Goal: Task Accomplishment & Management: Use online tool/utility

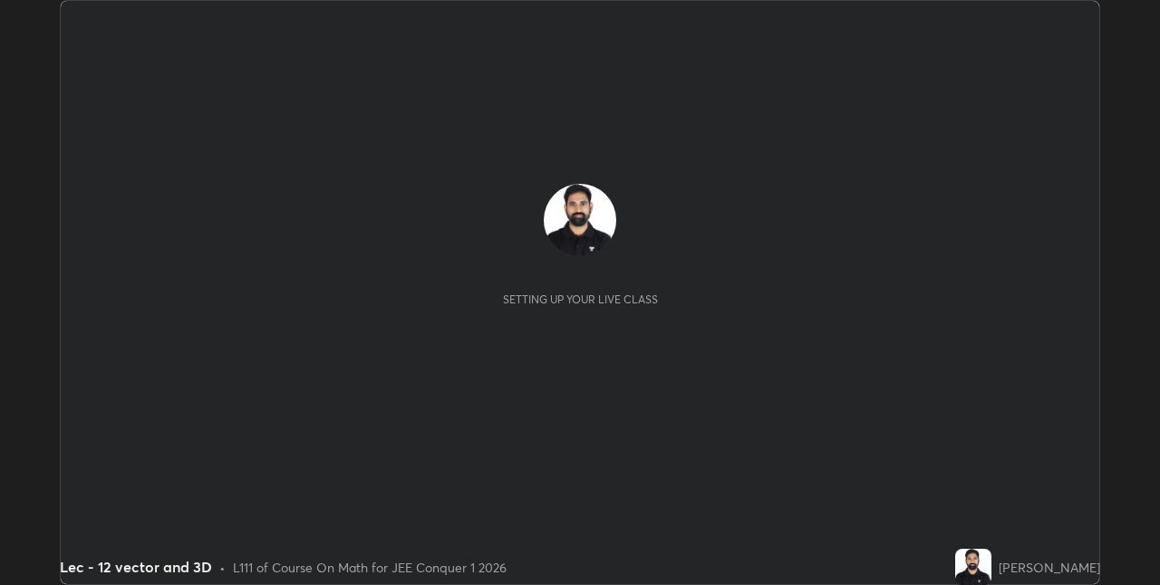
scroll to position [585, 1159]
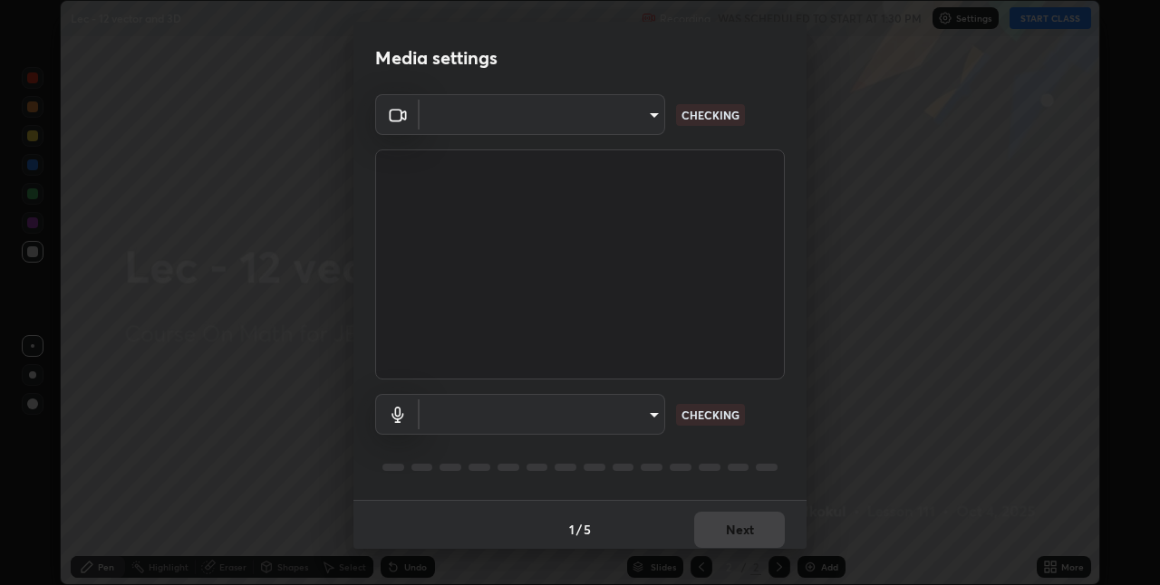
type input "e3e6fd13ef799cde5c9b7fe6f458d6ed022969fe6ce261ce3c0e119950d75ad9"
type input "default"
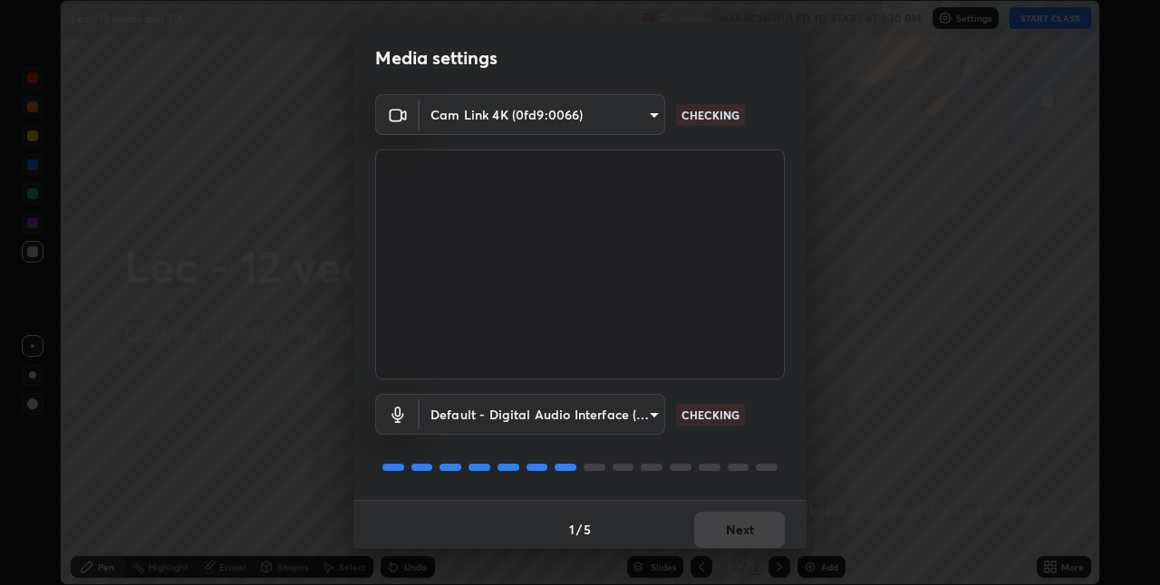
scroll to position [9, 0]
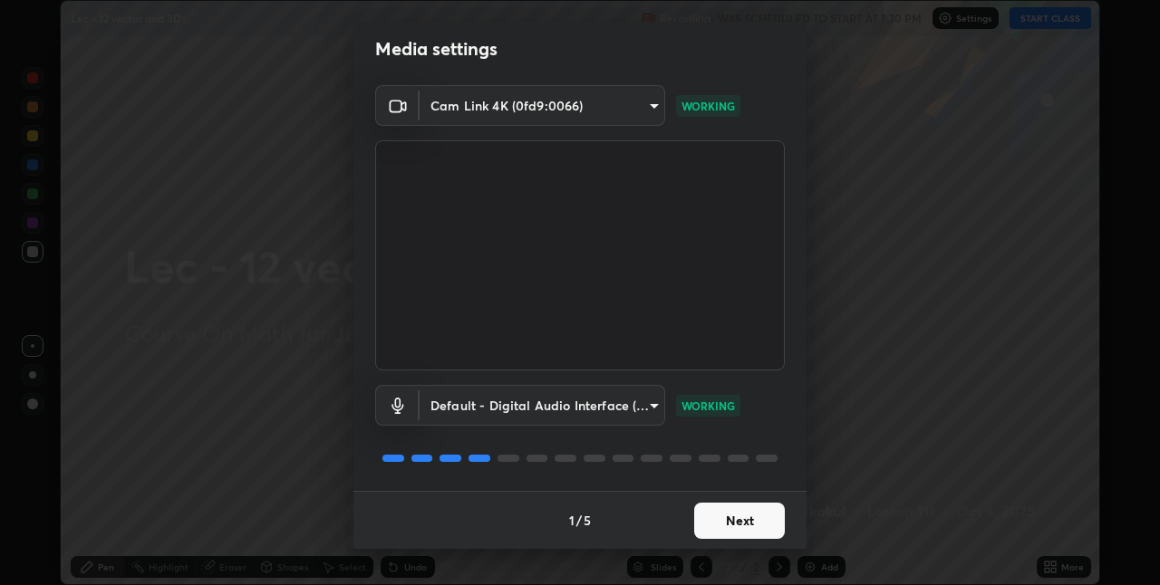
click at [750, 521] on button "Next" at bounding box center [739, 521] width 91 height 36
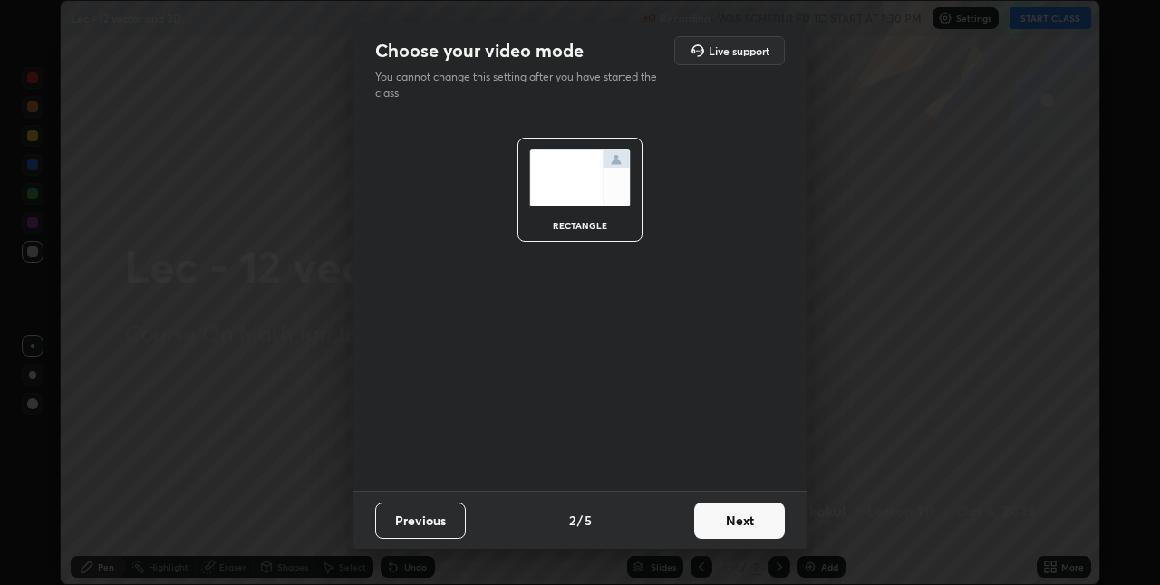
scroll to position [0, 0]
click at [750, 521] on button "Next" at bounding box center [739, 521] width 91 height 36
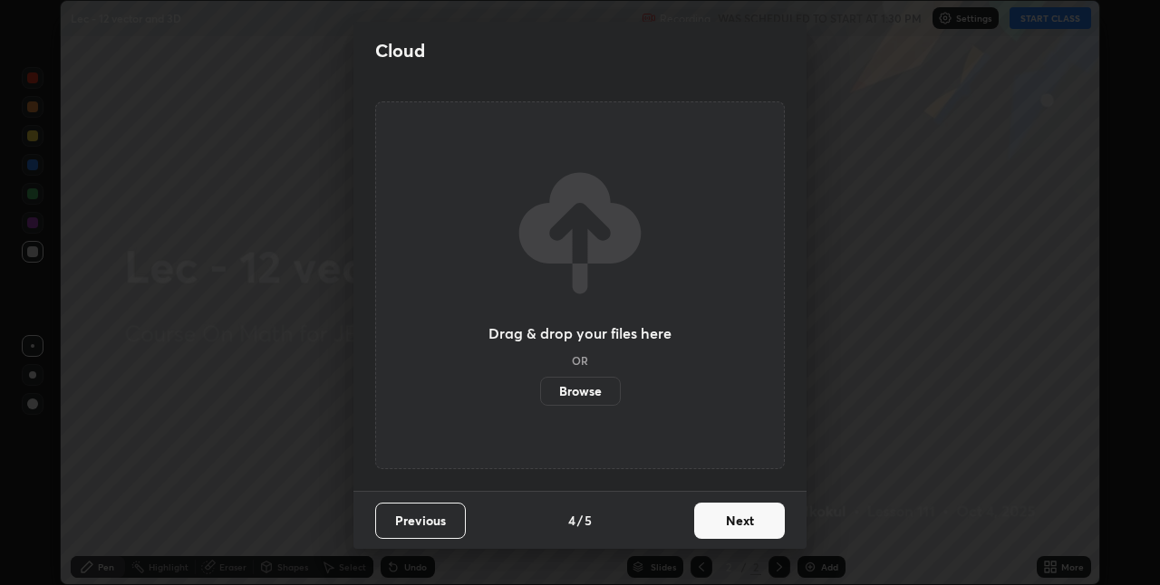
click at [751, 523] on button "Next" at bounding box center [739, 521] width 91 height 36
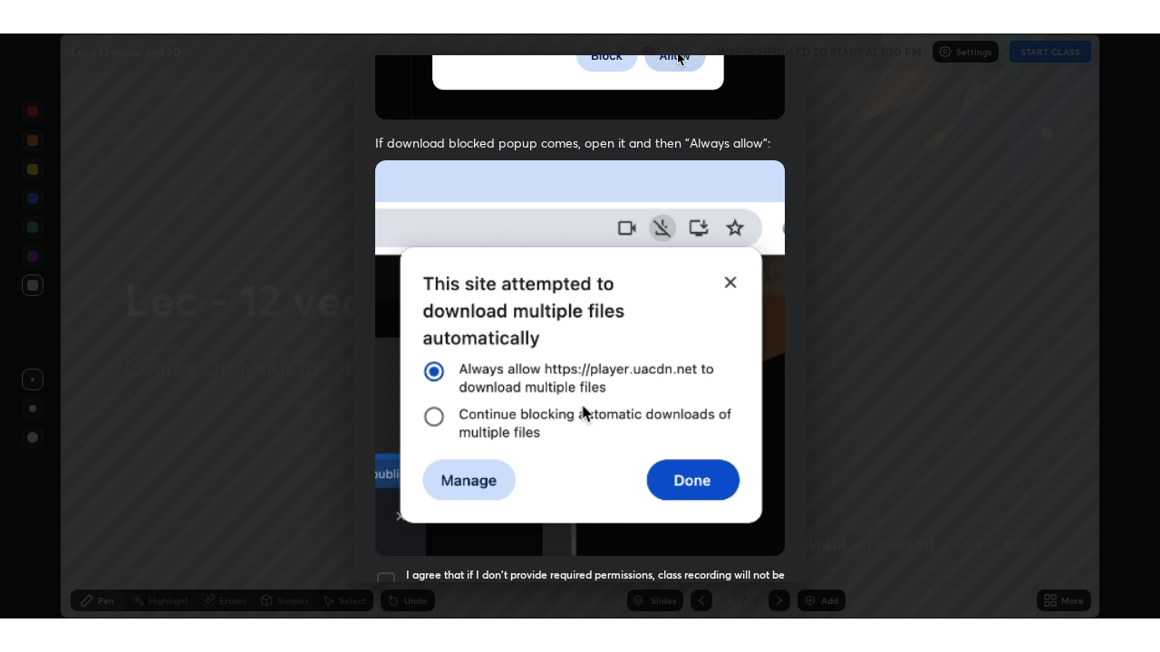
scroll to position [379, 0]
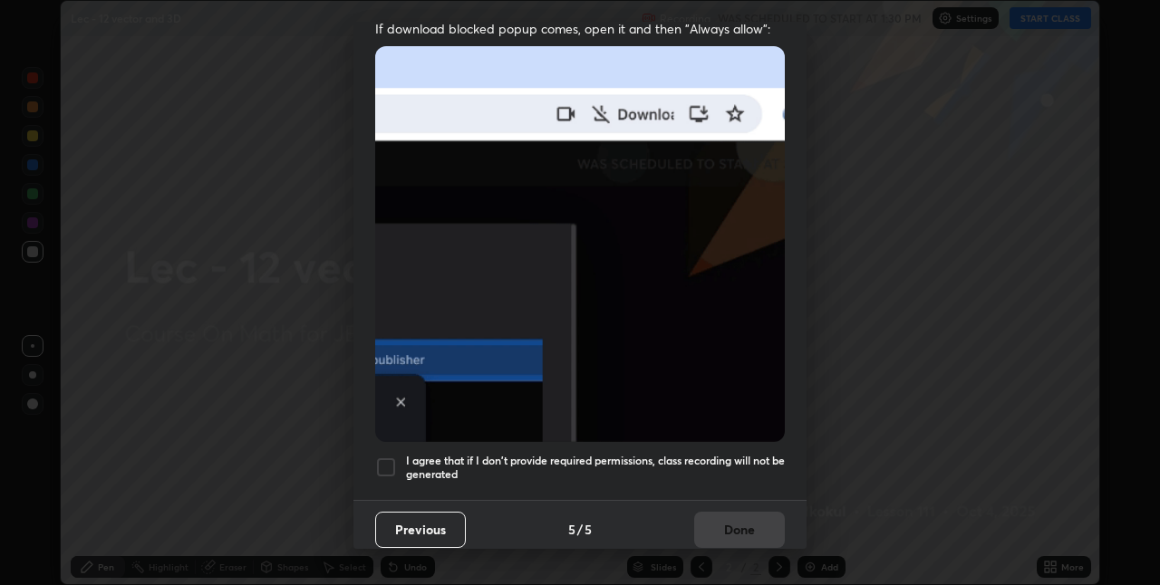
click at [734, 454] on h5 "I agree that if I don't provide required permissions, class recording will not …" at bounding box center [595, 468] width 379 height 28
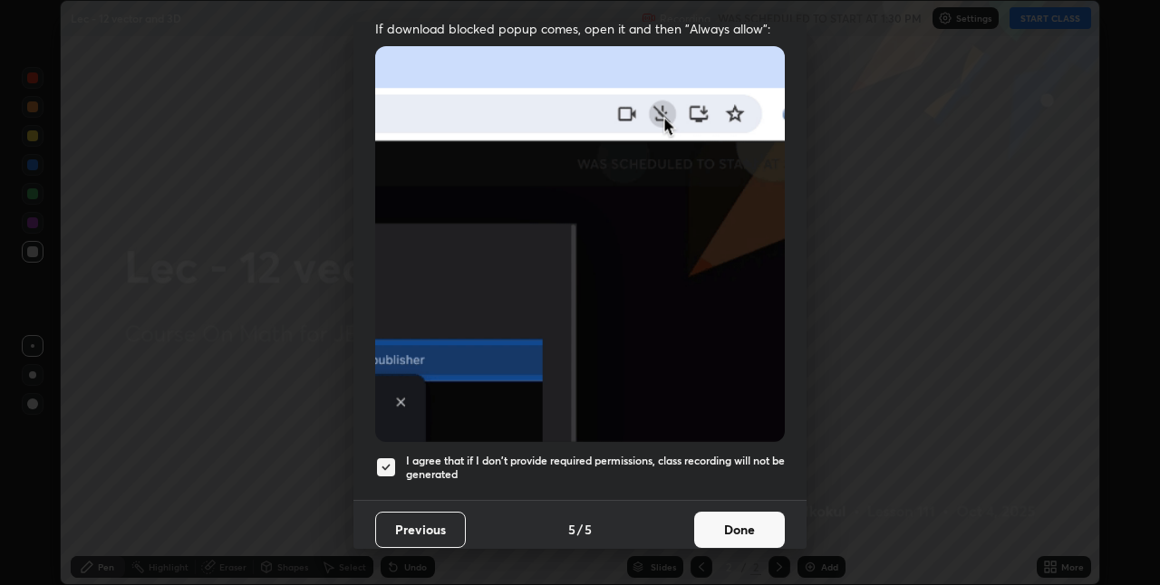
click at [741, 523] on button "Done" at bounding box center [739, 530] width 91 height 36
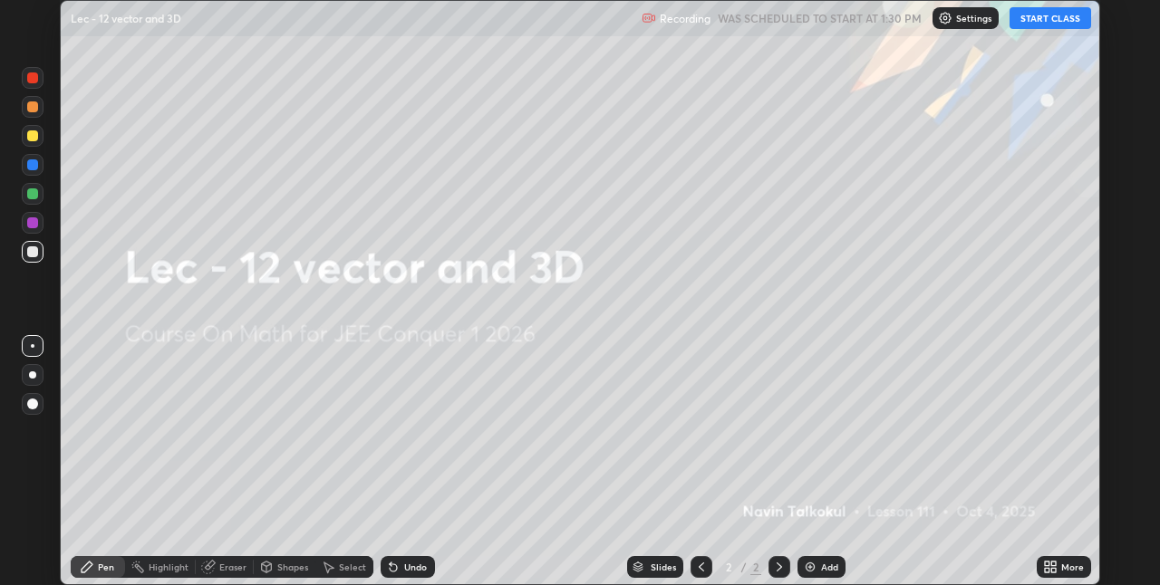
click at [1035, 21] on button "START CLASS" at bounding box center [1050, 18] width 82 height 22
click at [1054, 564] on icon at bounding box center [1053, 564] width 5 height 5
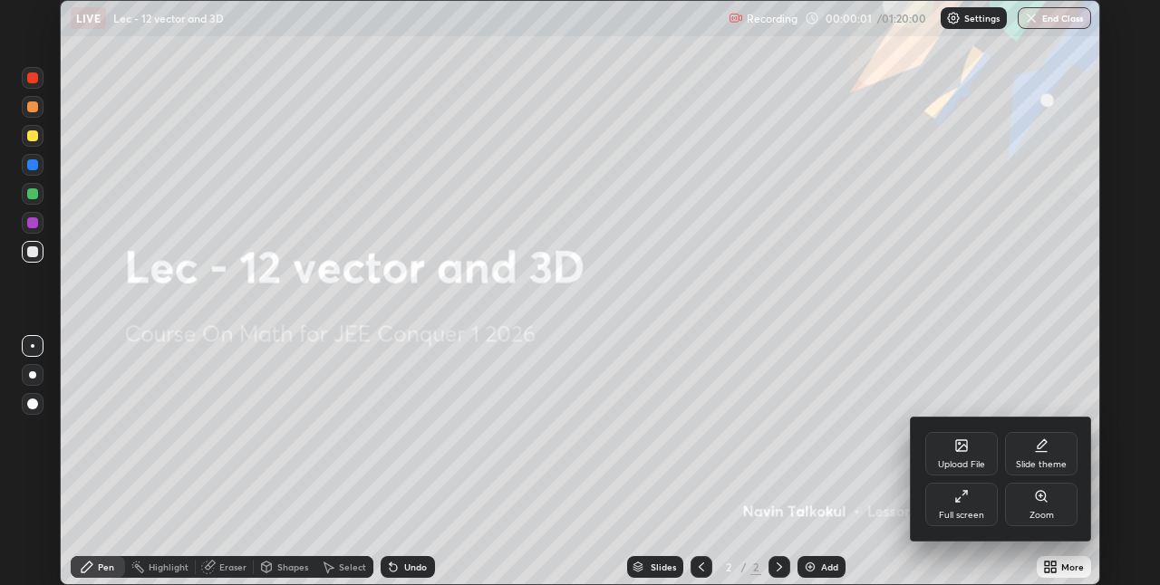
click at [950, 497] on div "Full screen" at bounding box center [961, 504] width 72 height 43
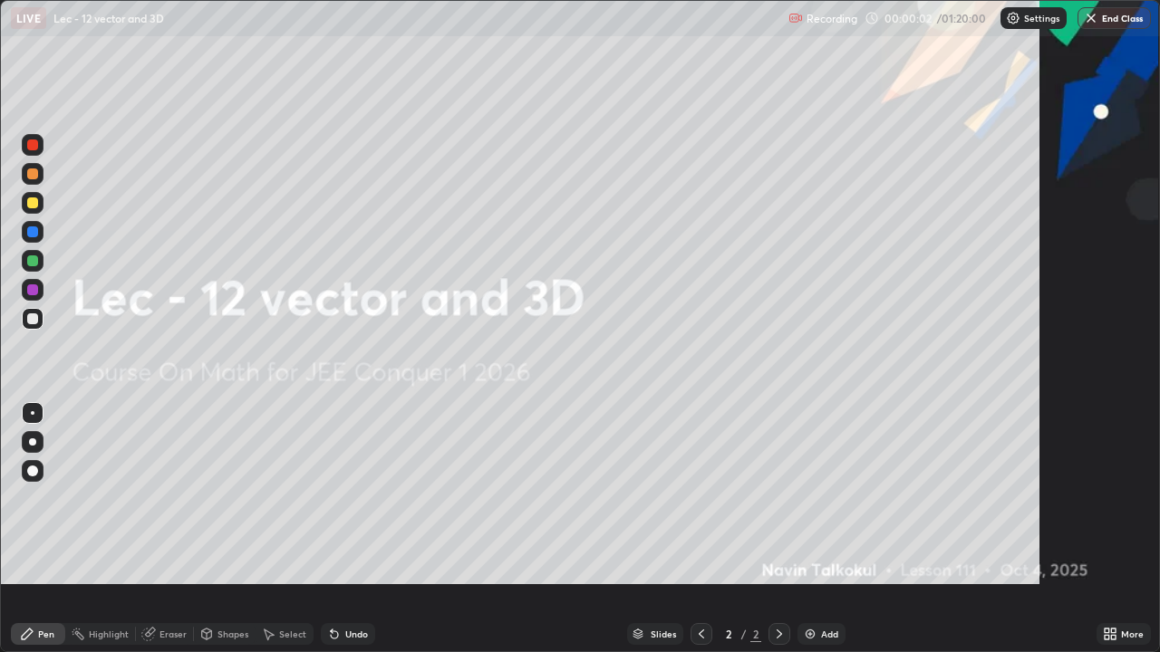
scroll to position [652, 1160]
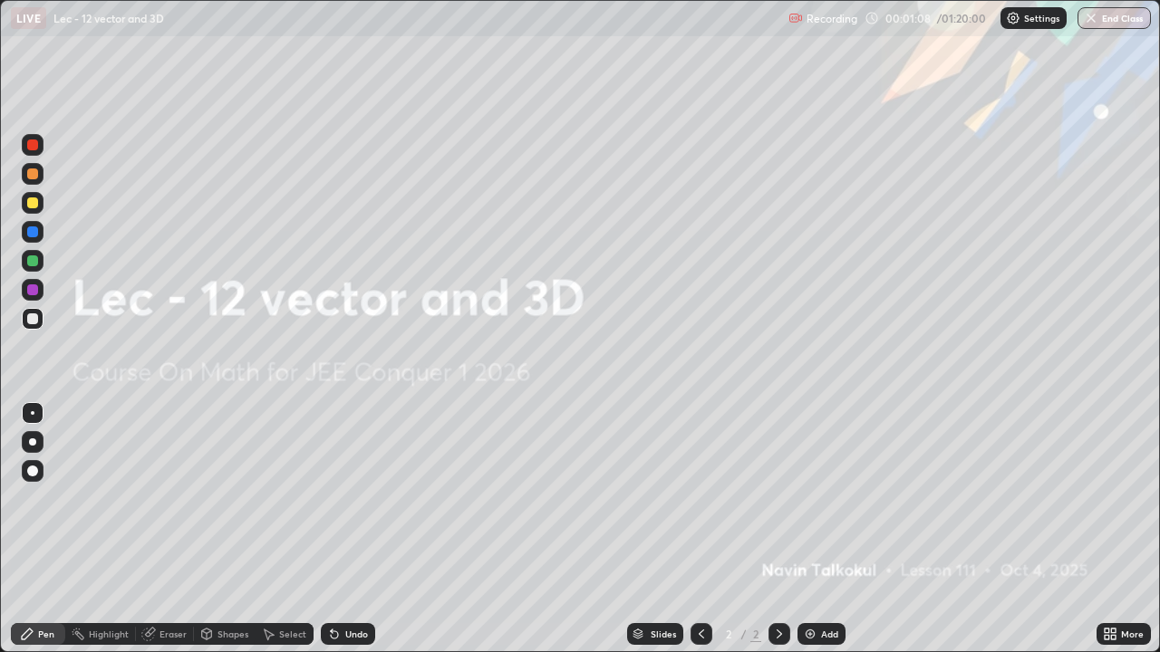
click at [809, 584] on img at bounding box center [810, 634] width 14 height 14
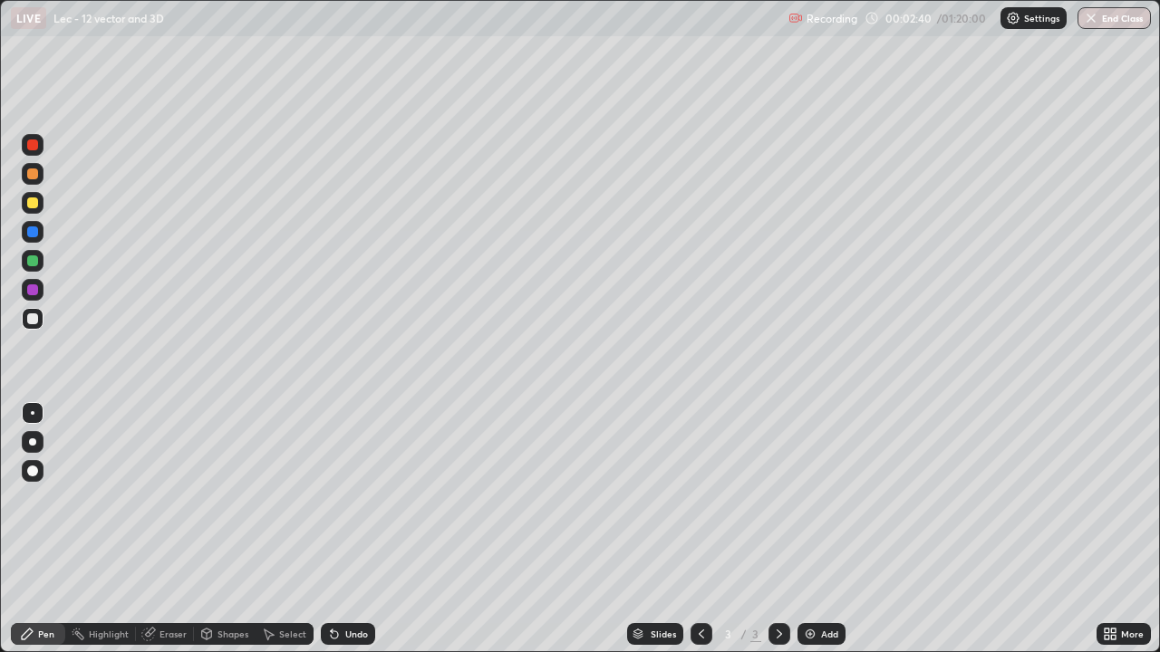
click at [175, 584] on div "Eraser" at bounding box center [172, 634] width 27 height 9
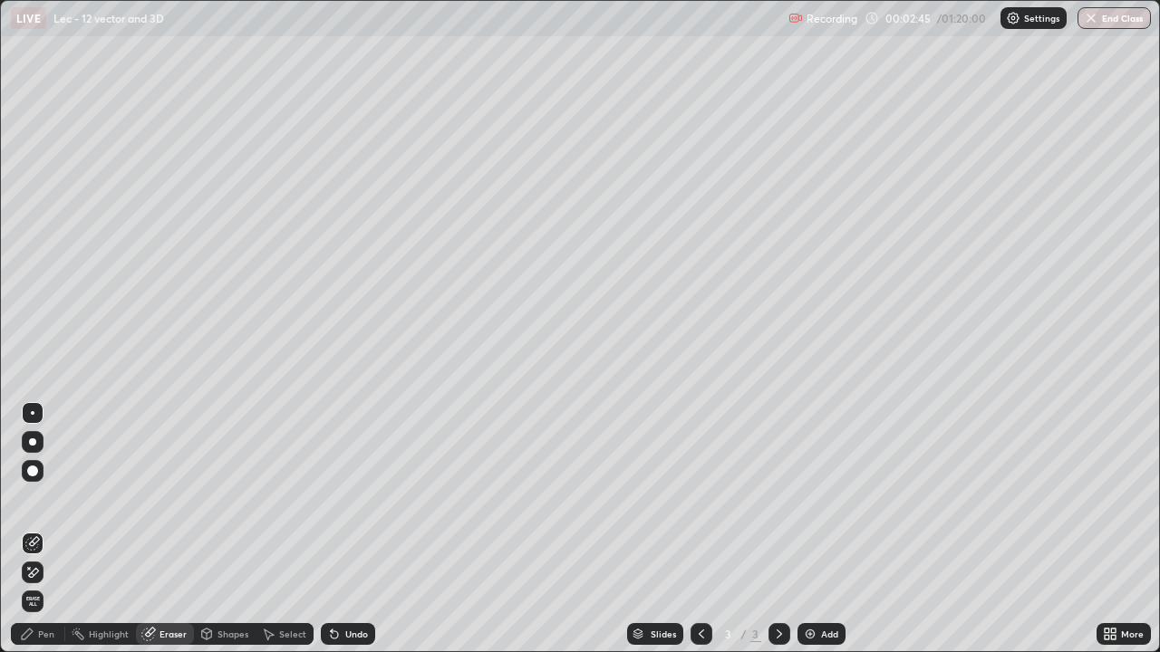
click at [46, 584] on div "Pen" at bounding box center [46, 634] width 16 height 9
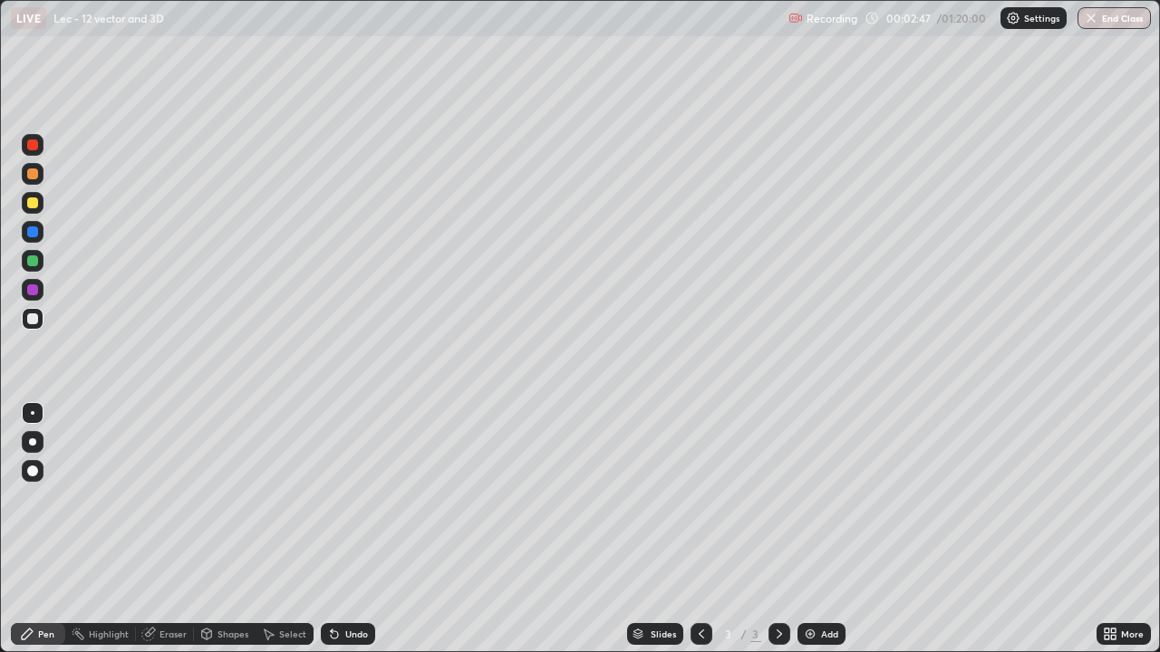
click at [172, 584] on div "Eraser" at bounding box center [172, 634] width 27 height 9
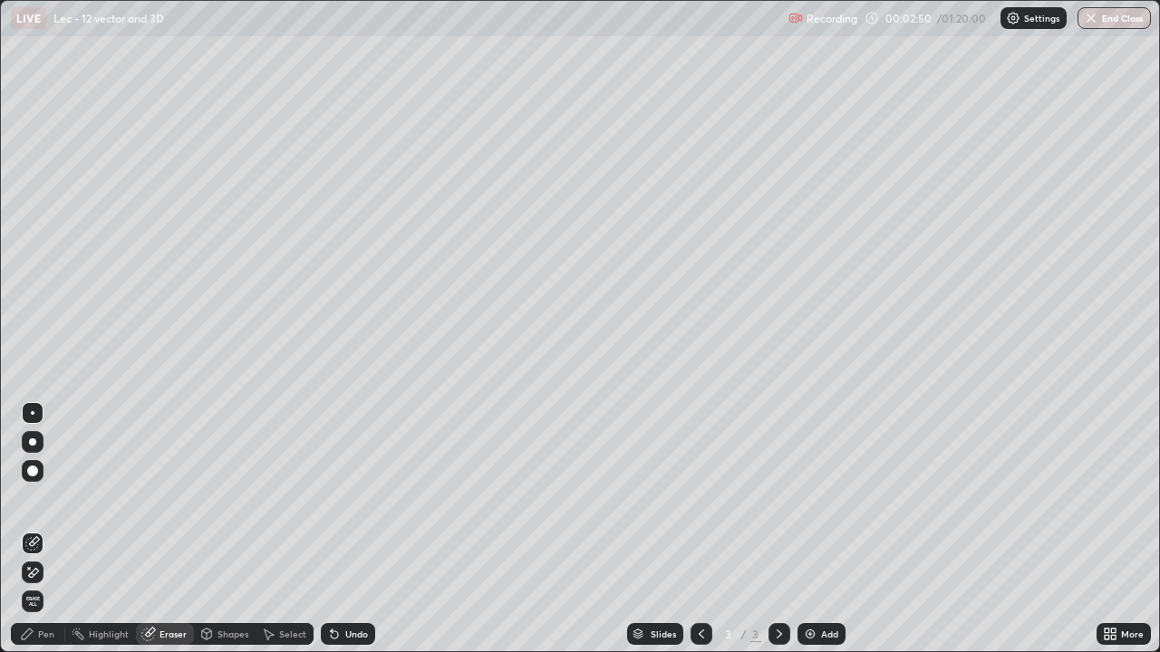
click at [47, 584] on div "Pen" at bounding box center [46, 634] width 16 height 9
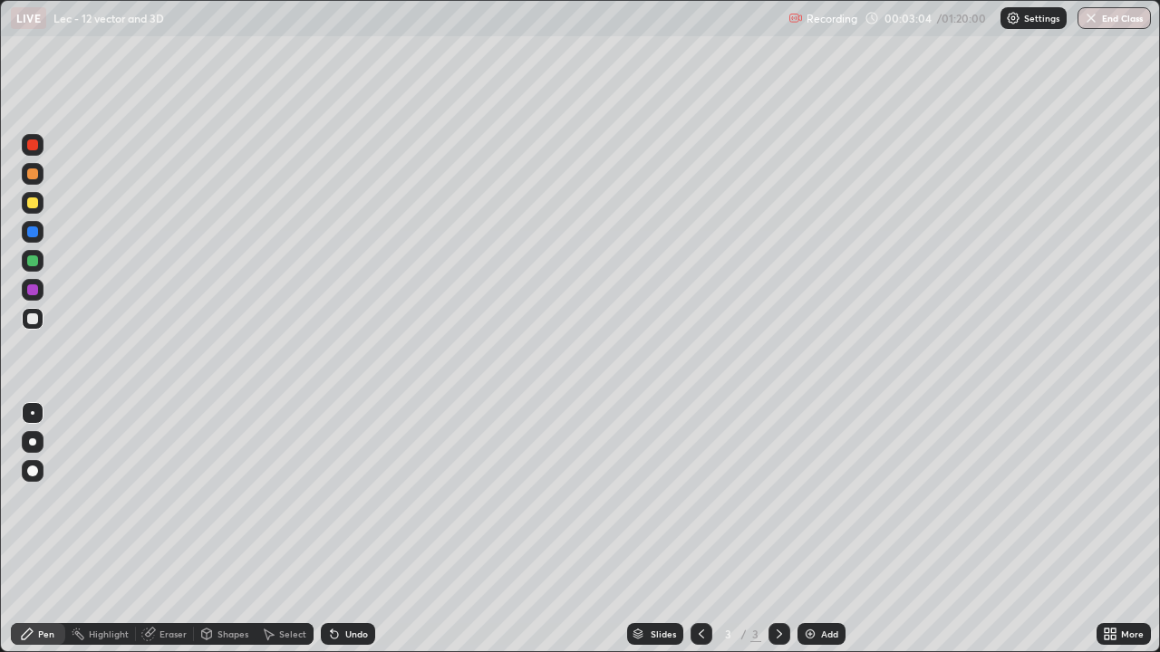
click at [293, 584] on div "Select" at bounding box center [292, 634] width 27 height 9
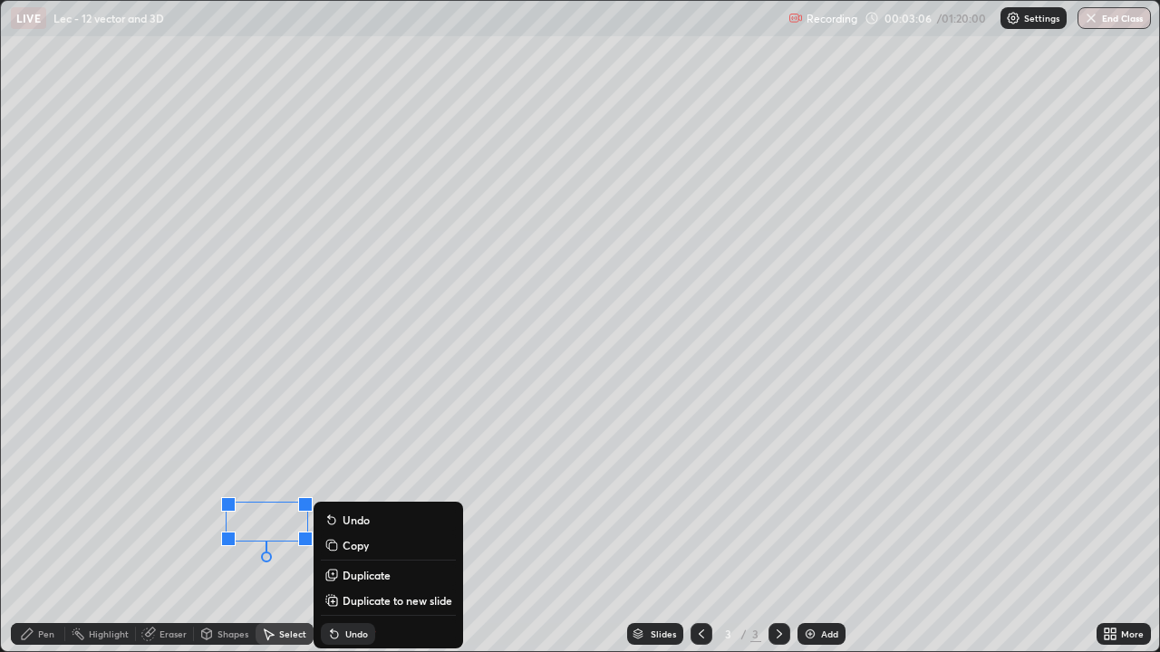
click at [383, 584] on div "Slides 3 / 3 Add" at bounding box center [735, 634] width 721 height 36
click at [387, 584] on div "Slides 3 / 3 Add" at bounding box center [735, 634] width 721 height 36
click at [298, 572] on div "0 ° Undo Copy Duplicate Duplicate to new slide Delete" at bounding box center [580, 326] width 1158 height 651
click at [289, 570] on div "0 ° Undo Copy Duplicate Duplicate to new slide Delete" at bounding box center [580, 326] width 1158 height 651
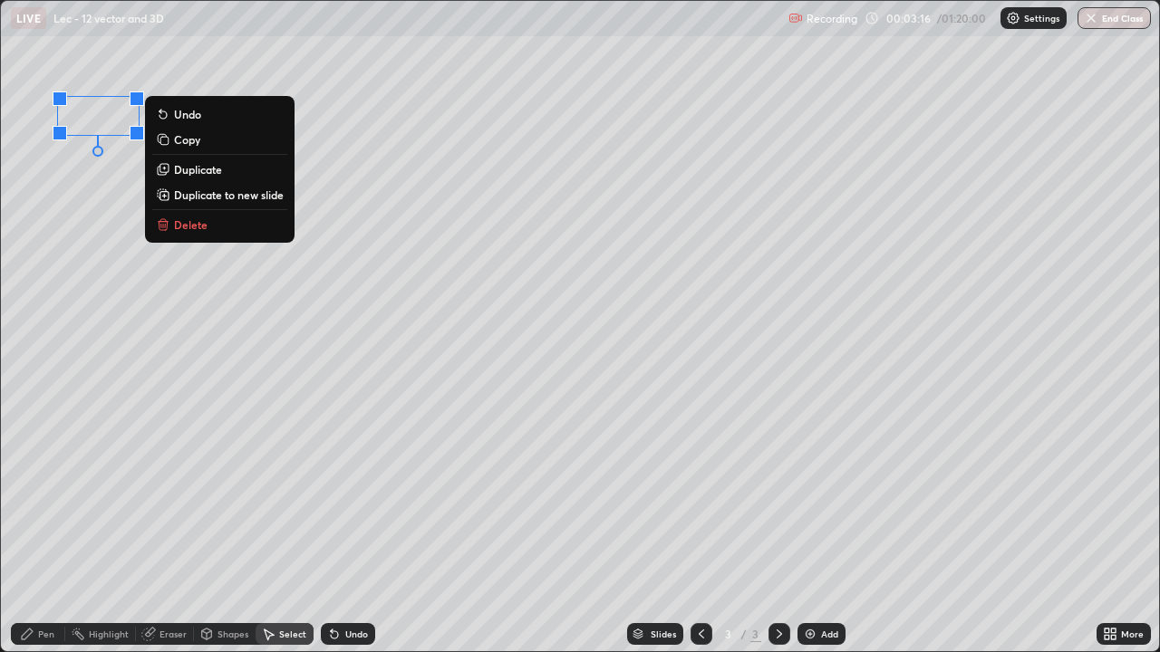
click at [188, 231] on p "Delete" at bounding box center [191, 224] width 34 height 14
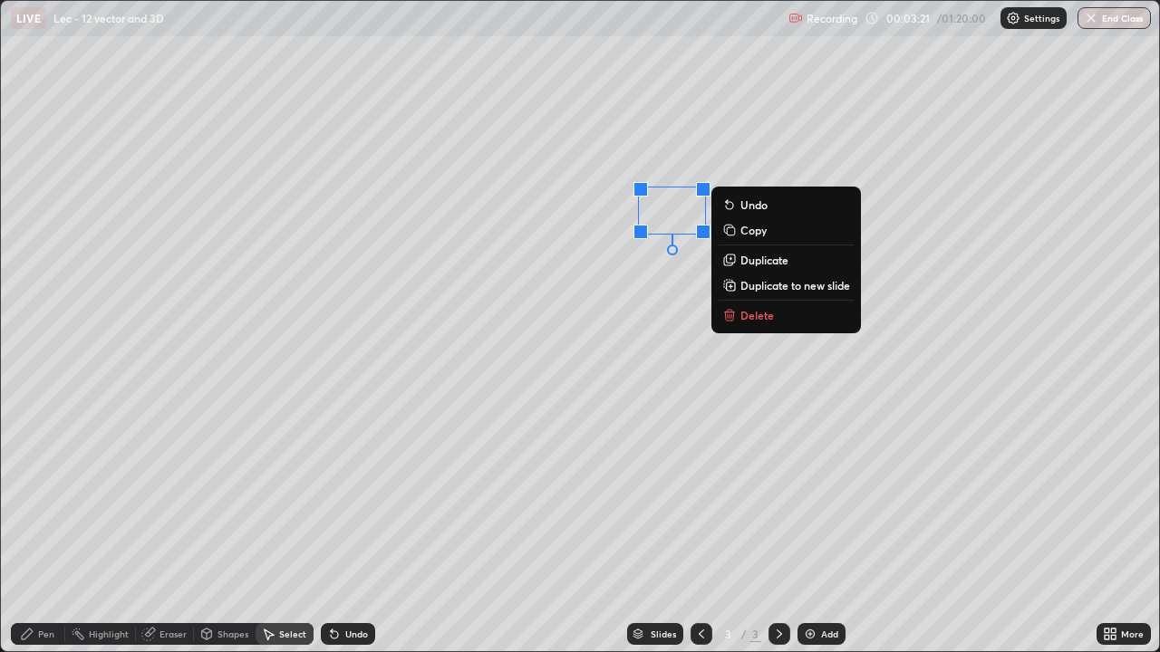
click at [742, 319] on p "Delete" at bounding box center [757, 315] width 34 height 14
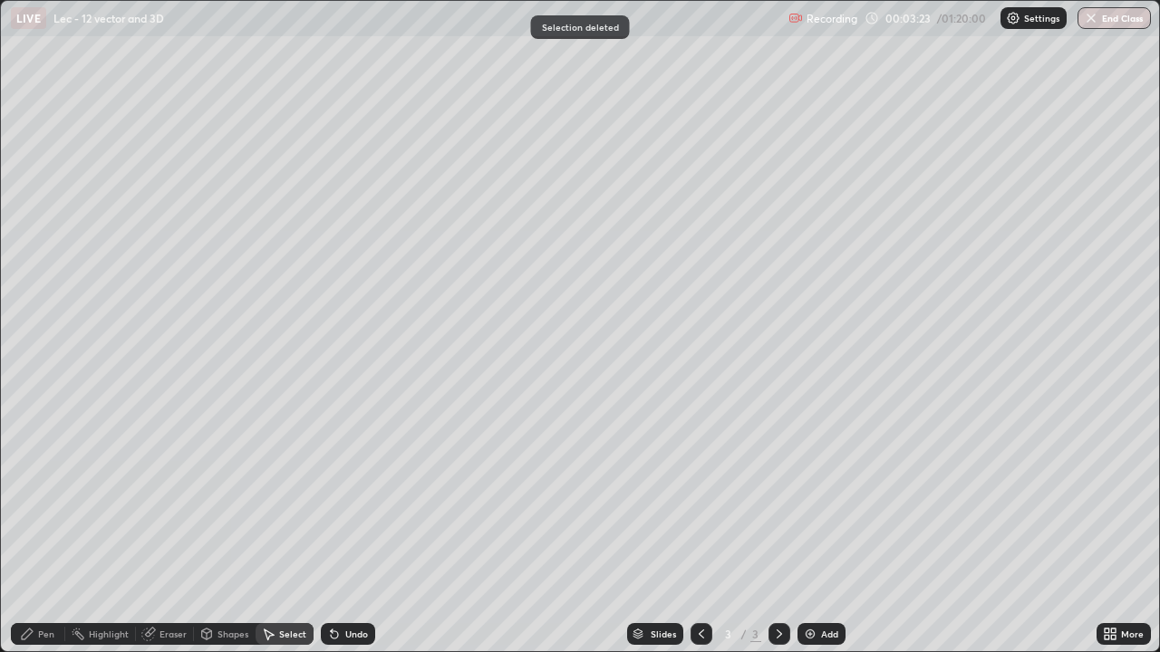
click at [53, 584] on div "Pen" at bounding box center [38, 634] width 54 height 22
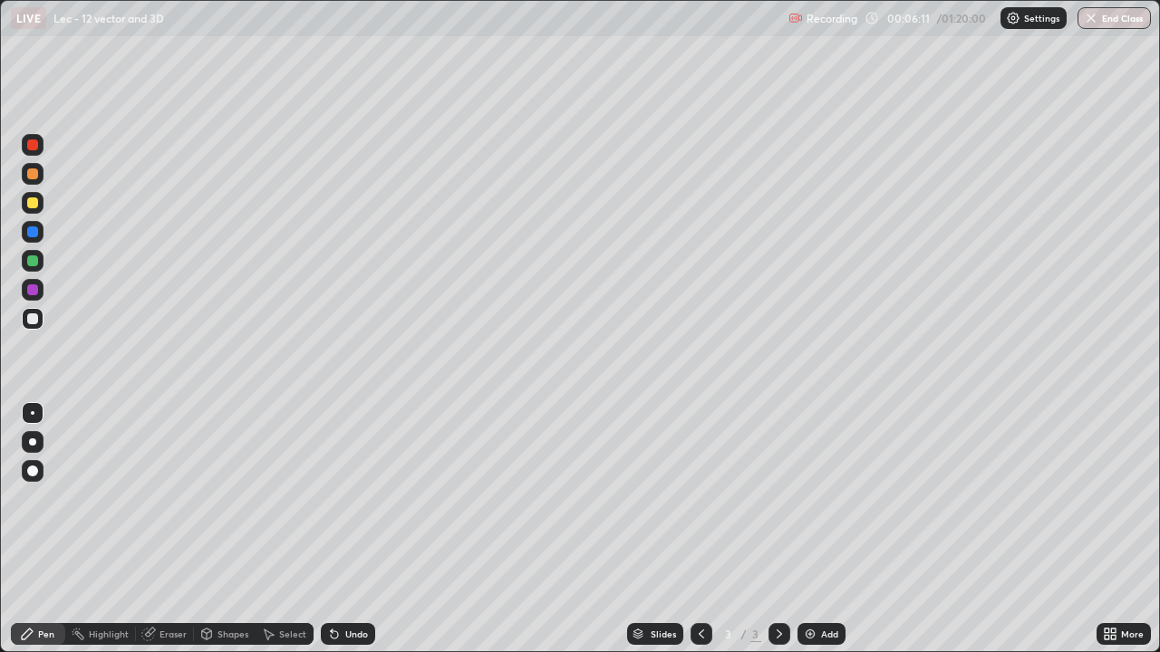
click at [823, 584] on div "Add" at bounding box center [829, 634] width 17 height 9
click at [352, 584] on div "Undo" at bounding box center [356, 634] width 23 height 9
click at [350, 584] on div "Undo" at bounding box center [348, 634] width 54 height 22
click at [352, 584] on div "Undo" at bounding box center [345, 634] width 62 height 36
click at [352, 584] on div "Undo" at bounding box center [356, 634] width 23 height 9
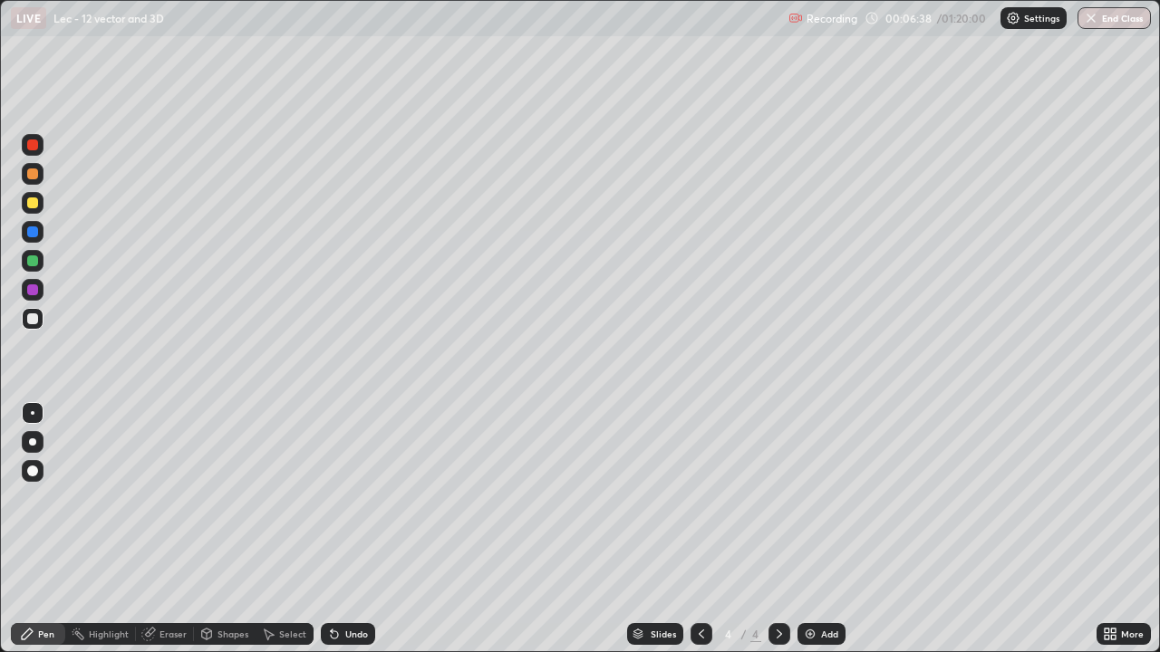
click at [357, 584] on div "Undo" at bounding box center [348, 634] width 54 height 22
click at [357, 584] on div "Undo" at bounding box center [356, 634] width 23 height 9
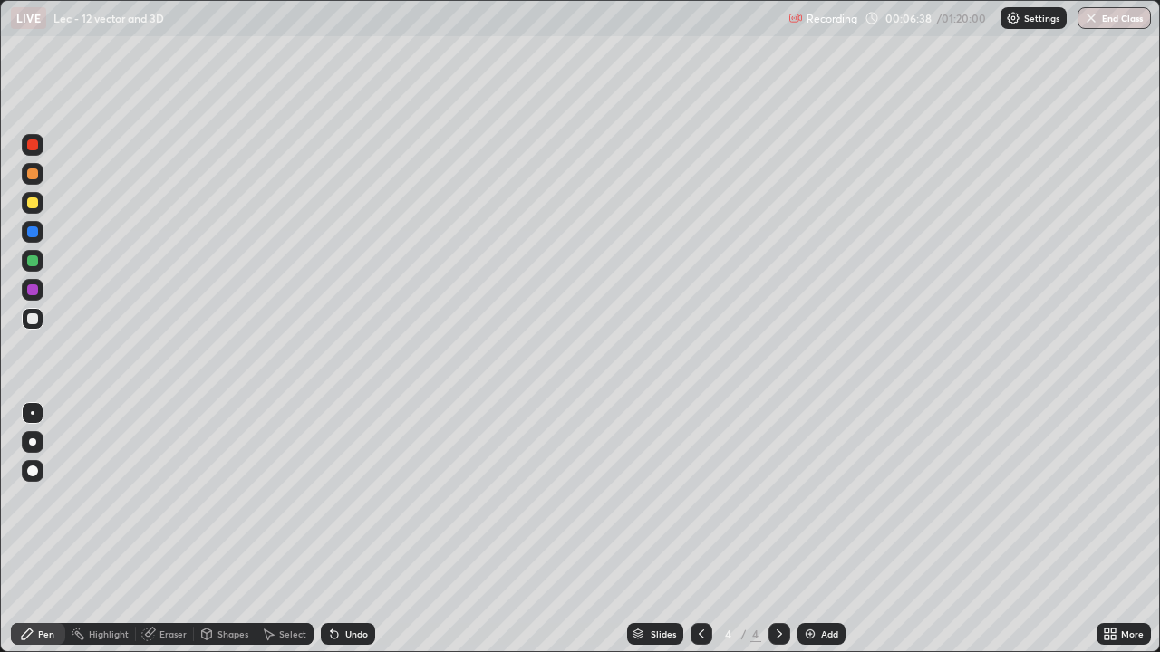
click at [357, 584] on div "Undo" at bounding box center [356, 634] width 23 height 9
click at [355, 584] on div "Undo" at bounding box center [356, 634] width 23 height 9
click at [357, 584] on div "Undo" at bounding box center [356, 634] width 23 height 9
click at [809, 584] on img at bounding box center [810, 634] width 14 height 14
click at [699, 584] on icon at bounding box center [701, 634] width 14 height 14
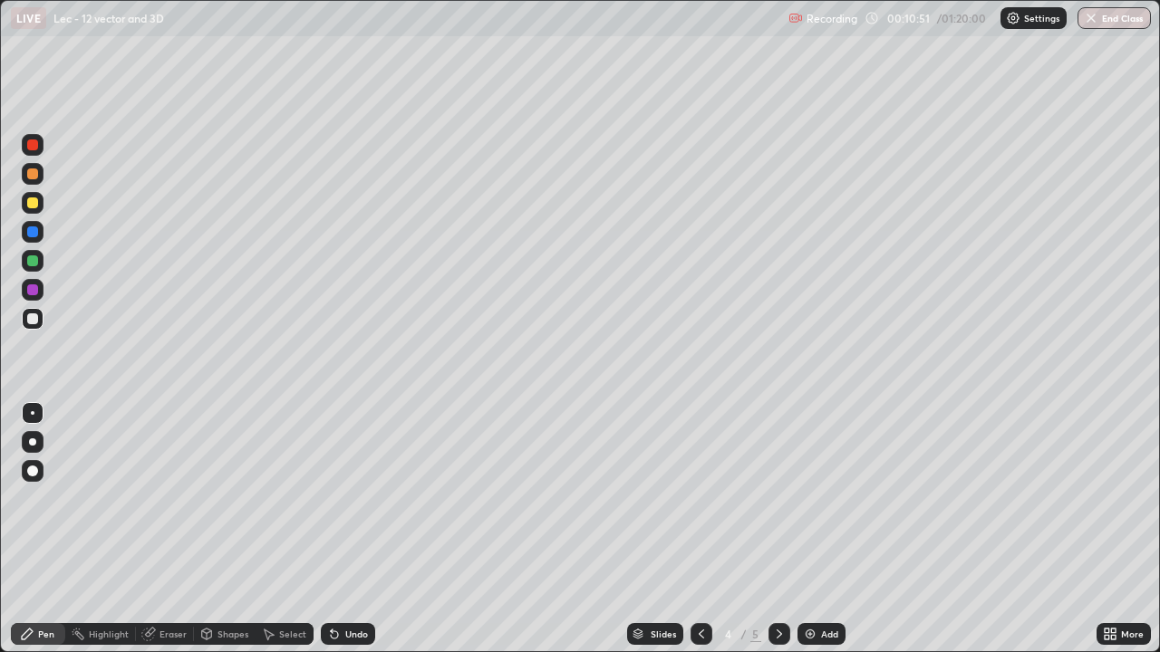
click at [773, 584] on icon at bounding box center [779, 634] width 14 height 14
click at [357, 584] on div "Undo" at bounding box center [356, 634] width 23 height 9
click at [353, 584] on div "Undo" at bounding box center [356, 634] width 23 height 9
click at [677, 584] on div "Slides" at bounding box center [655, 634] width 56 height 22
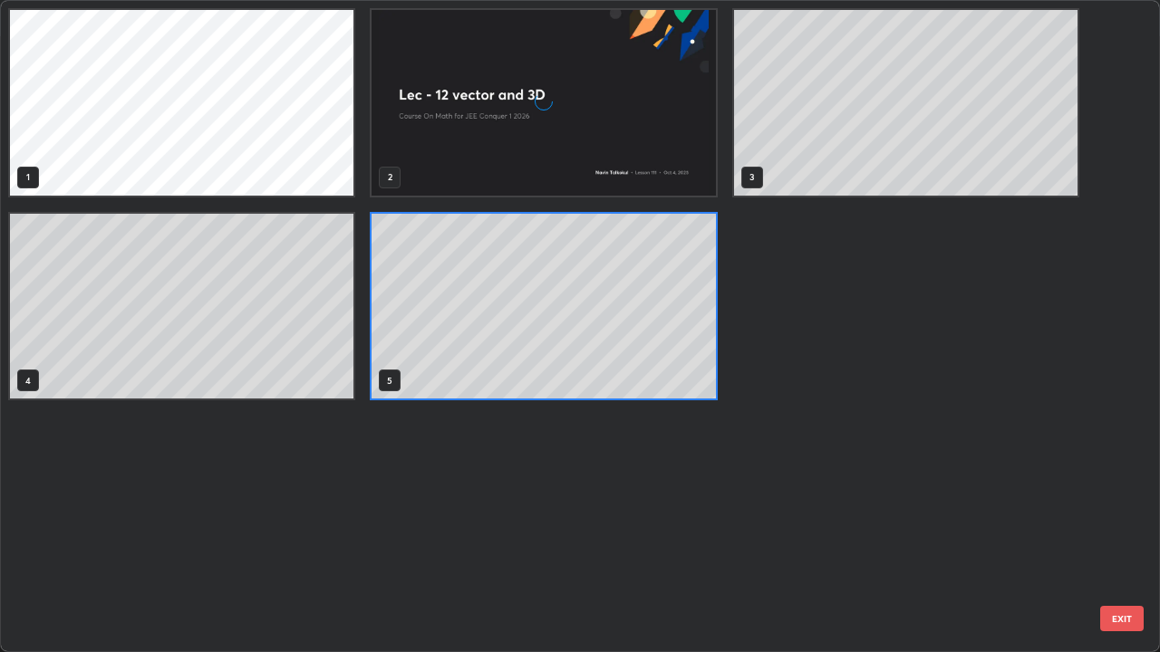
scroll to position [645, 1149]
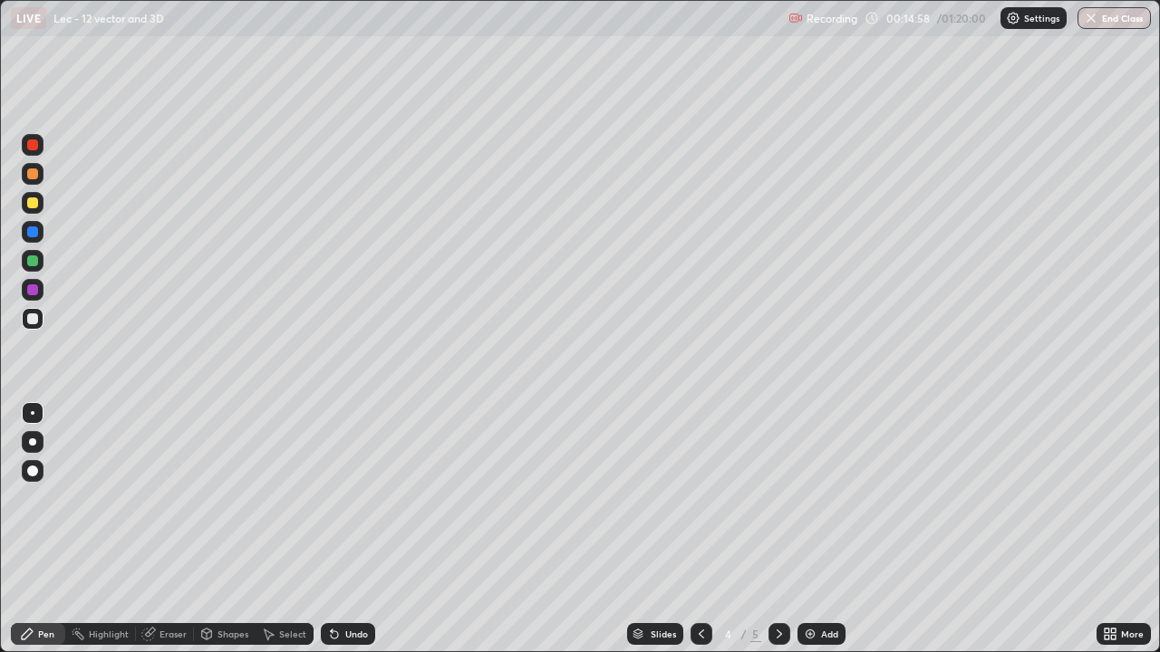
click at [777, 584] on icon at bounding box center [779, 634] width 14 height 14
click at [822, 584] on div "Add" at bounding box center [829, 634] width 17 height 9
click at [821, 584] on div "Add" at bounding box center [829, 634] width 17 height 9
click at [359, 584] on div "Undo" at bounding box center [348, 634] width 54 height 22
click at [350, 584] on div "Undo" at bounding box center [356, 634] width 23 height 9
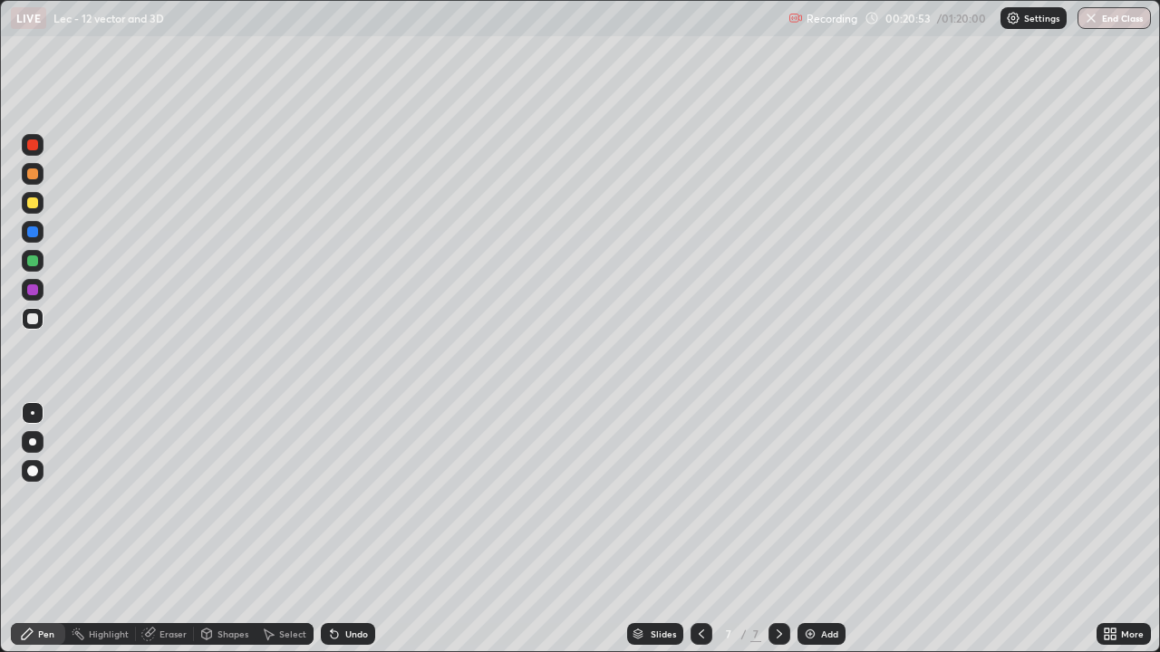
click at [345, 584] on div "Undo" at bounding box center [356, 634] width 23 height 9
click at [346, 584] on div "Undo" at bounding box center [356, 634] width 23 height 9
click at [345, 584] on div "Undo" at bounding box center [348, 634] width 54 height 22
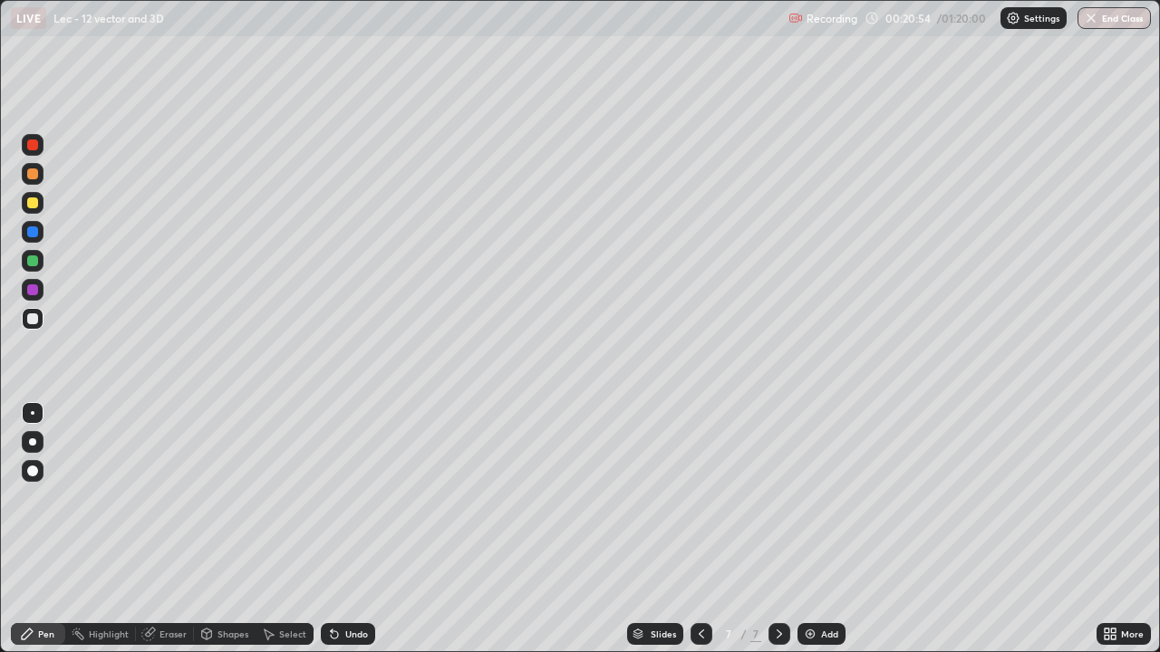
click at [345, 584] on div "Undo" at bounding box center [348, 634] width 54 height 22
click at [342, 584] on div "Undo" at bounding box center [348, 634] width 54 height 22
click at [817, 584] on div "Add" at bounding box center [821, 634] width 48 height 22
click at [699, 584] on icon at bounding box center [701, 634] width 14 height 14
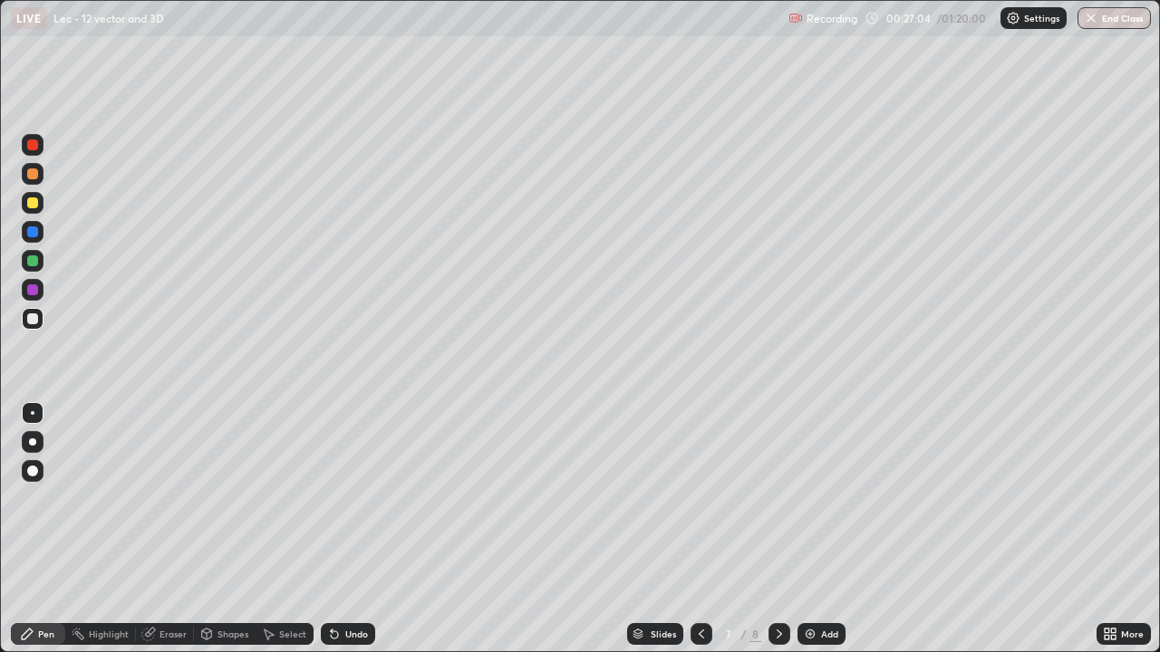
click at [777, 584] on icon at bounding box center [779, 634] width 5 height 9
click at [332, 584] on icon at bounding box center [334, 635] width 7 height 7
click at [338, 584] on icon at bounding box center [334, 634] width 14 height 14
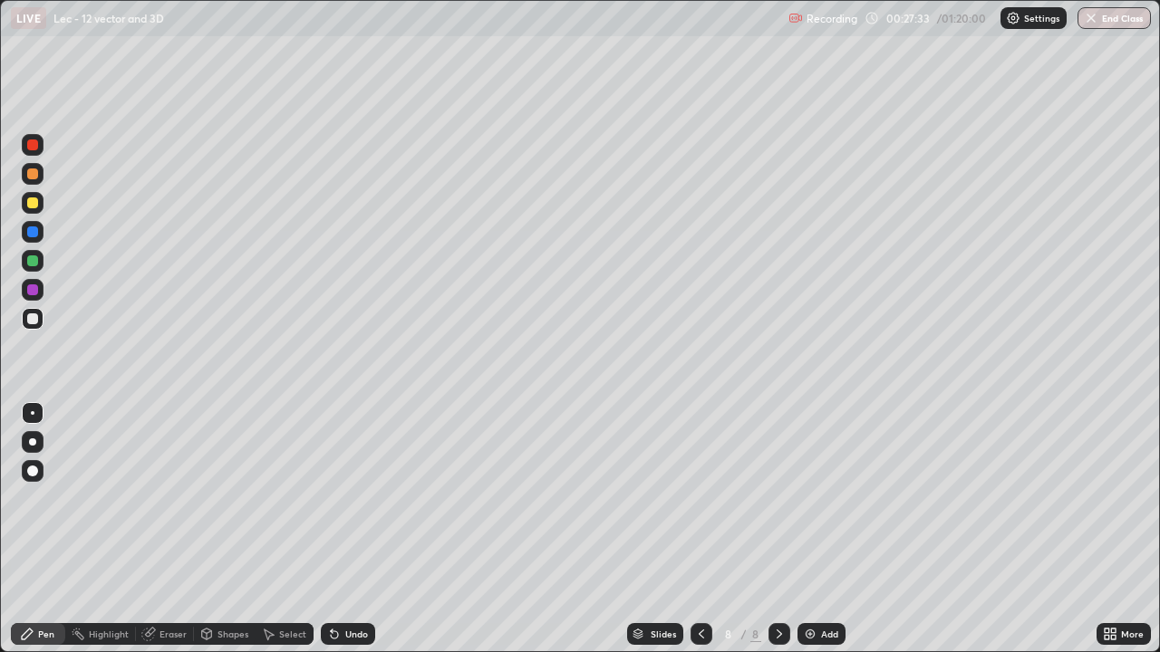
click at [777, 584] on icon at bounding box center [779, 634] width 14 height 14
click at [702, 584] on div at bounding box center [701, 634] width 22 height 22
click at [701, 584] on icon at bounding box center [701, 634] width 14 height 14
click at [769, 584] on div at bounding box center [779, 634] width 22 height 22
click at [768, 584] on div at bounding box center [779, 634] width 22 height 22
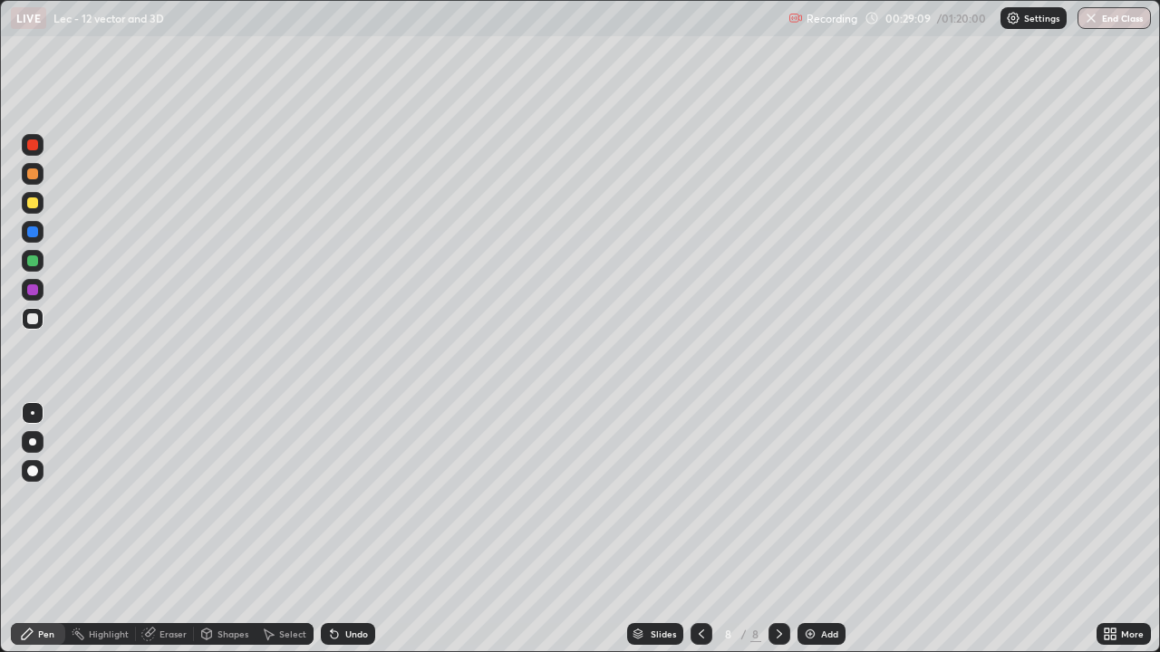
click at [171, 584] on div "Eraser" at bounding box center [172, 634] width 27 height 9
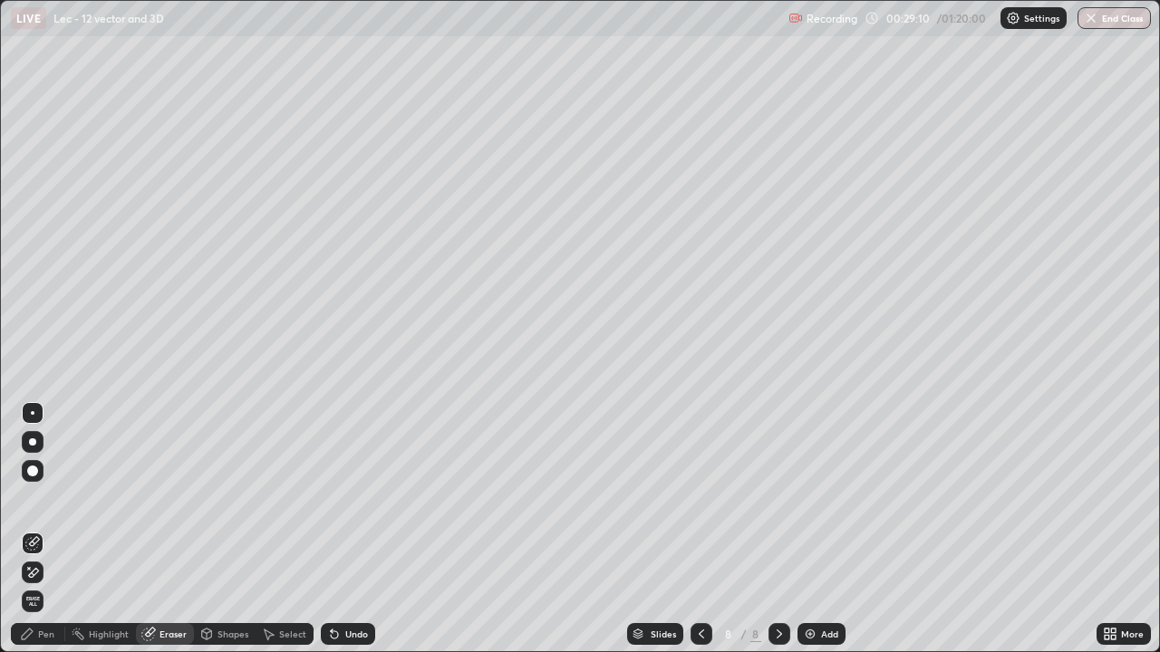
click at [50, 584] on div "Pen" at bounding box center [46, 634] width 16 height 9
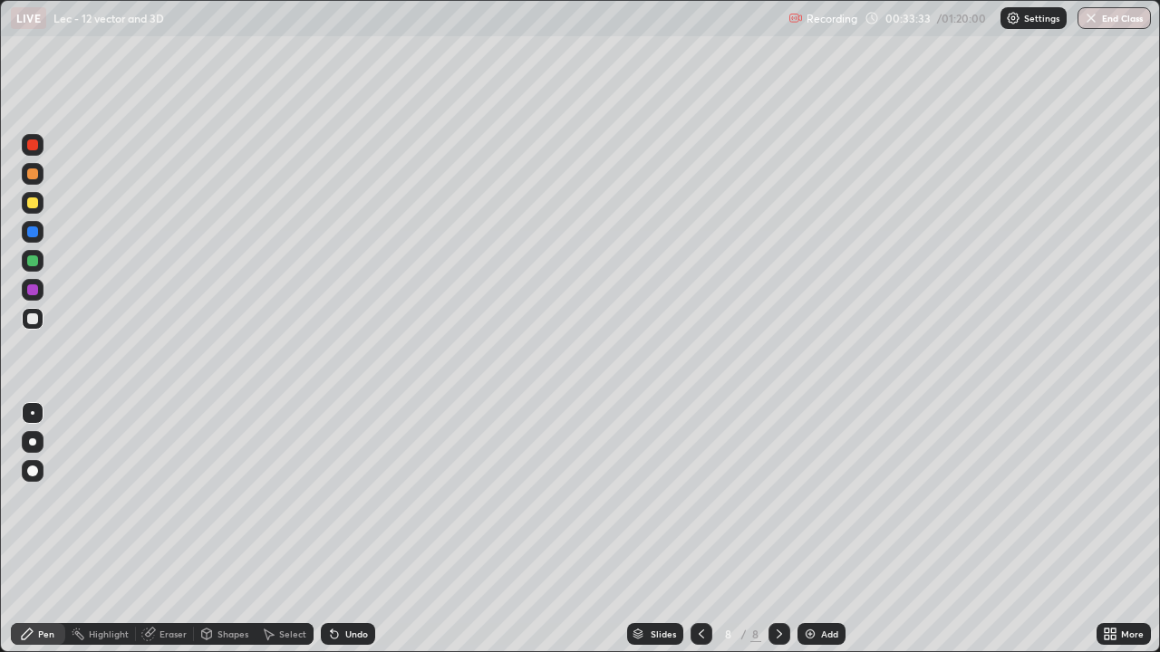
click at [821, 584] on div "Add" at bounding box center [829, 634] width 17 height 9
click at [230, 584] on div "Shapes" at bounding box center [232, 634] width 31 height 9
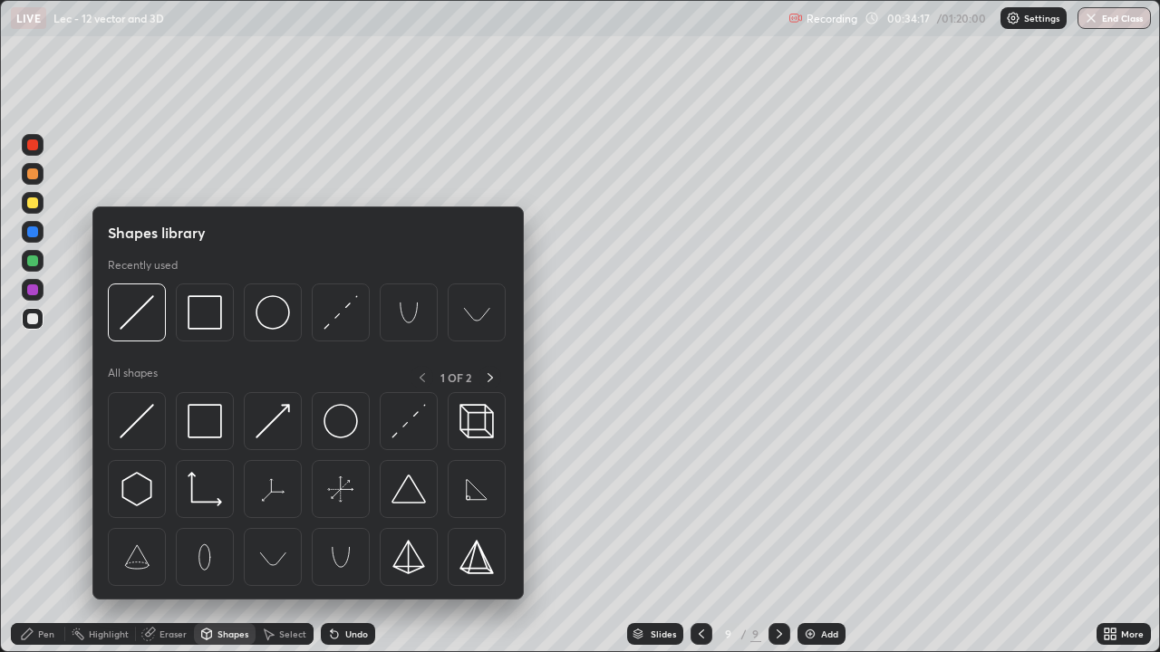
click at [281, 584] on div "Select" at bounding box center [292, 634] width 27 height 9
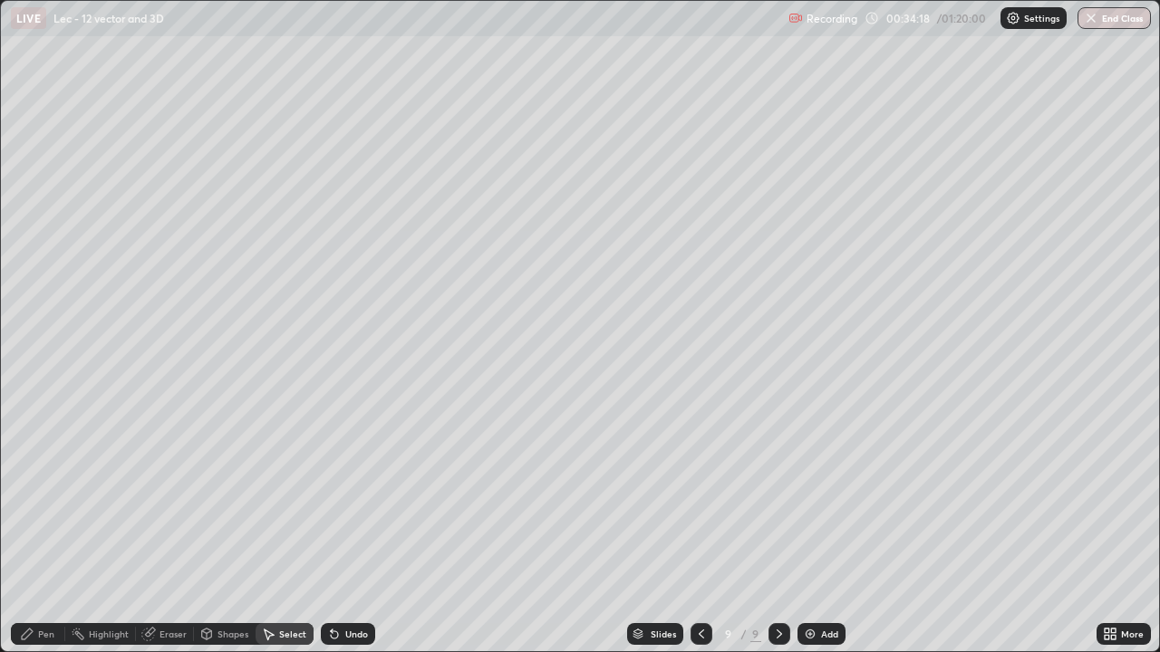
click at [161, 584] on div "Eraser" at bounding box center [172, 634] width 27 height 9
click at [39, 584] on div "Pen" at bounding box center [38, 634] width 54 height 22
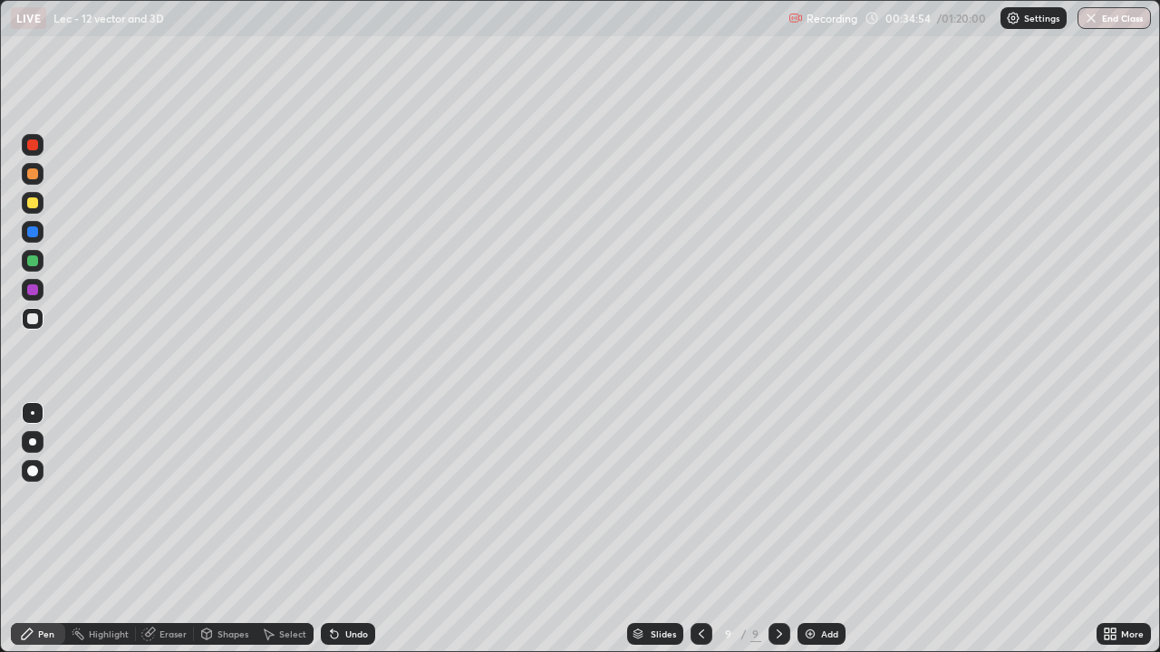
click at [699, 584] on icon at bounding box center [701, 634] width 14 height 14
click at [693, 584] on div at bounding box center [701, 634] width 22 height 36
click at [699, 584] on icon at bounding box center [701, 634] width 14 height 14
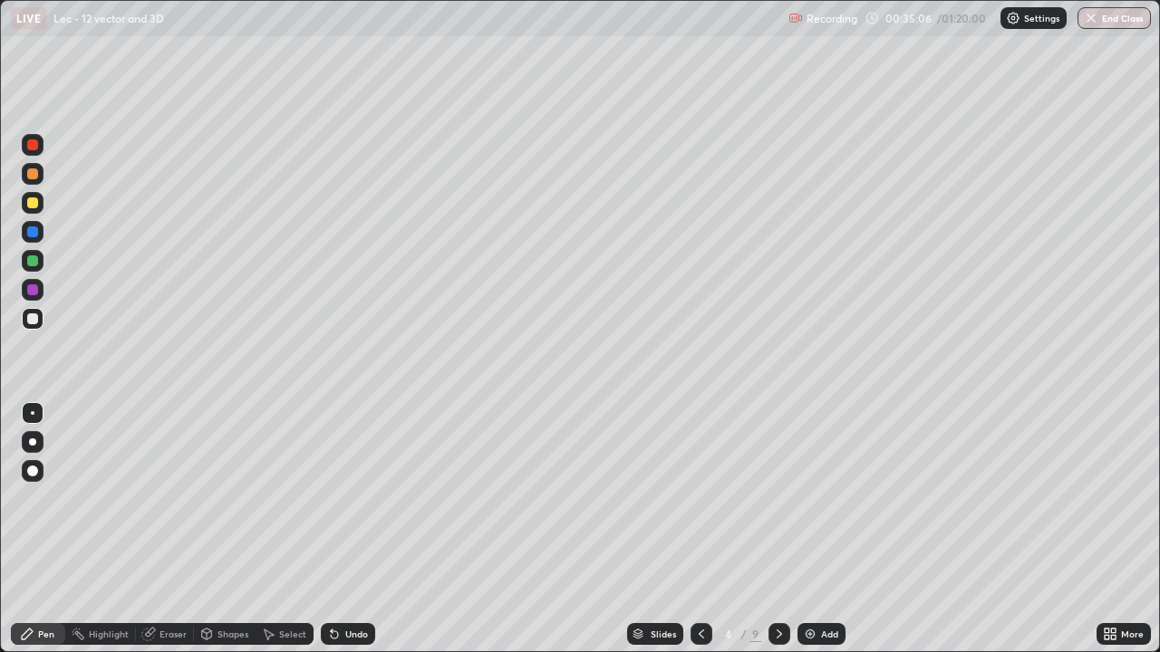
click at [777, 584] on icon at bounding box center [779, 634] width 14 height 14
click at [772, 584] on icon at bounding box center [779, 634] width 14 height 14
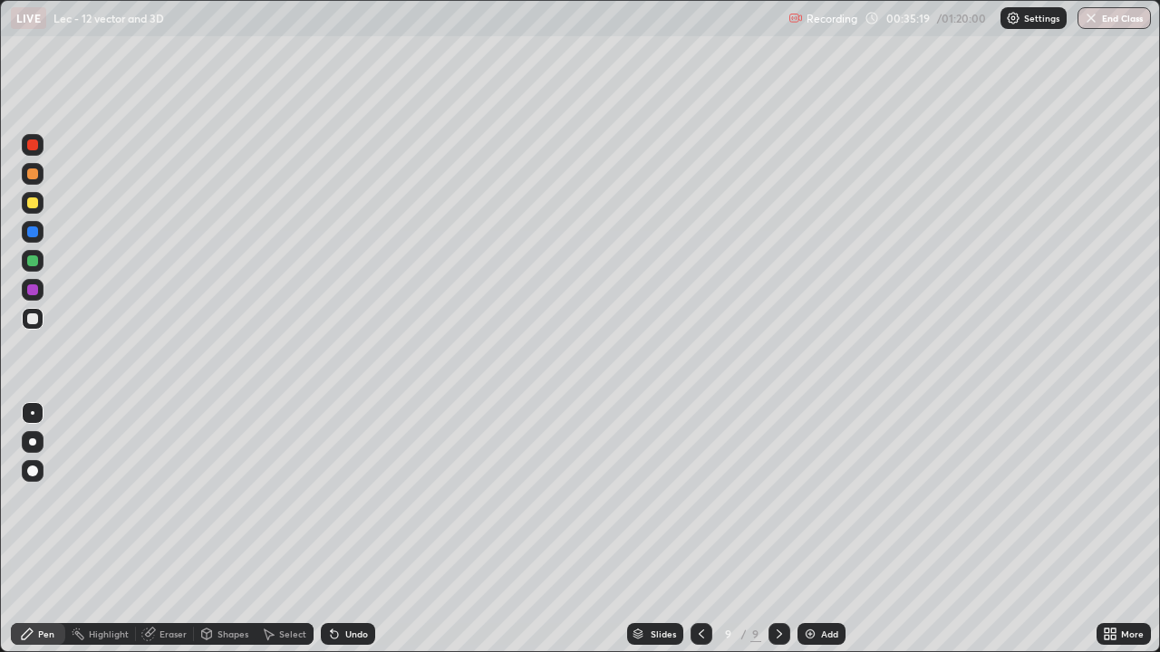
click at [699, 584] on icon at bounding box center [701, 634] width 14 height 14
click at [690, 584] on div at bounding box center [701, 634] width 22 height 22
click at [699, 584] on icon at bounding box center [701, 634] width 14 height 14
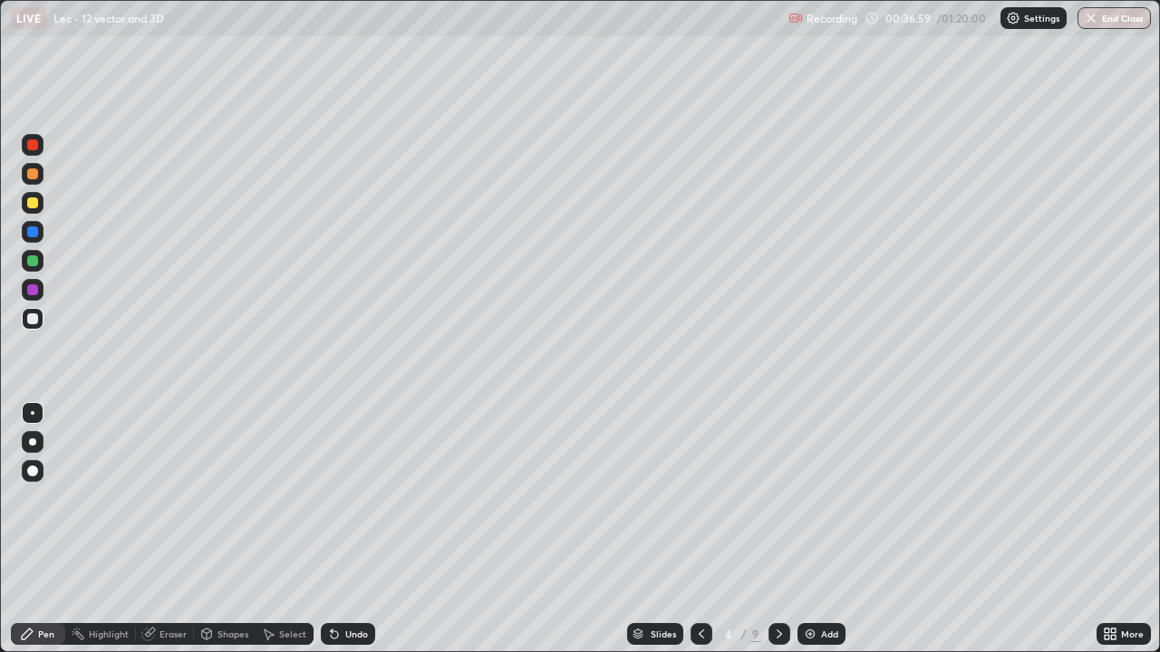
click at [772, 584] on icon at bounding box center [779, 634] width 14 height 14
click at [775, 584] on div at bounding box center [779, 634] width 22 height 22
click at [776, 584] on icon at bounding box center [779, 634] width 14 height 14
click at [777, 584] on icon at bounding box center [779, 634] width 14 height 14
click at [780, 584] on icon at bounding box center [779, 634] width 14 height 14
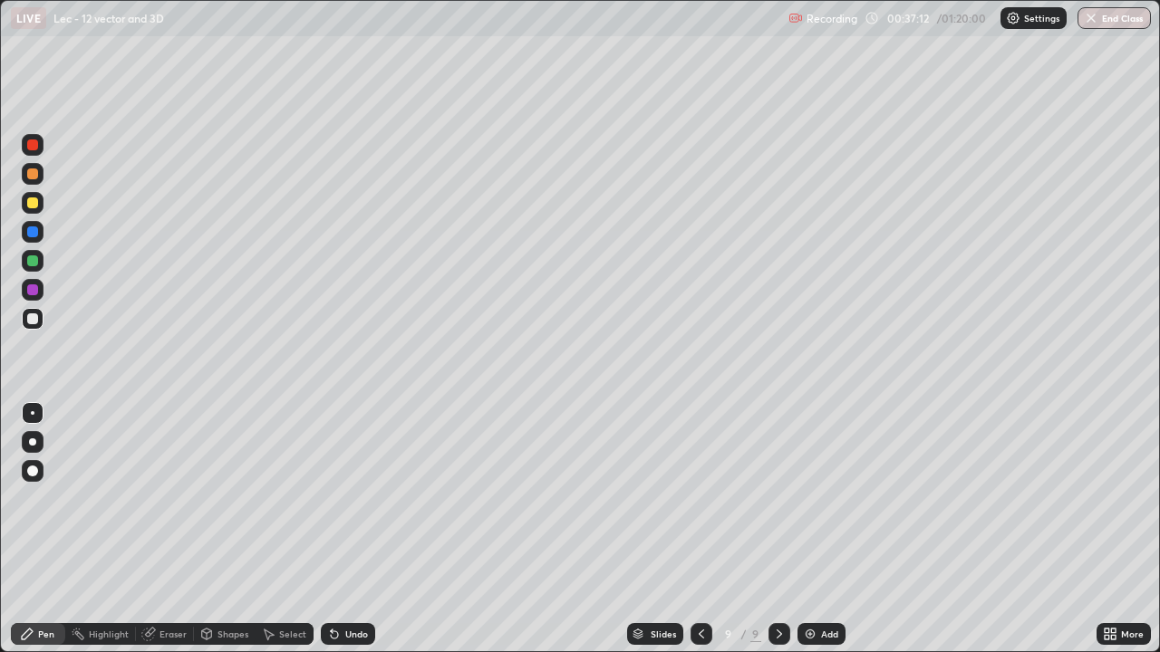
click at [359, 584] on div "Undo" at bounding box center [348, 634] width 54 height 22
click at [356, 584] on div "Undo" at bounding box center [356, 634] width 23 height 9
click at [352, 584] on div "Undo" at bounding box center [356, 634] width 23 height 9
click at [171, 584] on div "Eraser" at bounding box center [172, 634] width 27 height 9
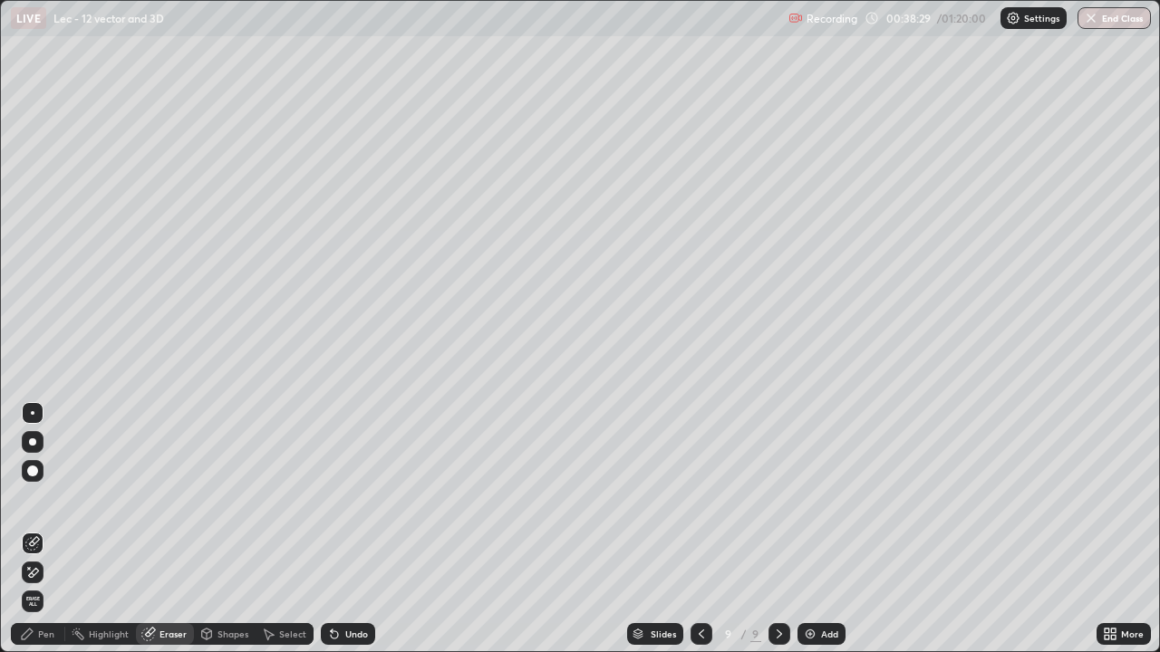
click at [51, 584] on div "Pen" at bounding box center [46, 634] width 16 height 9
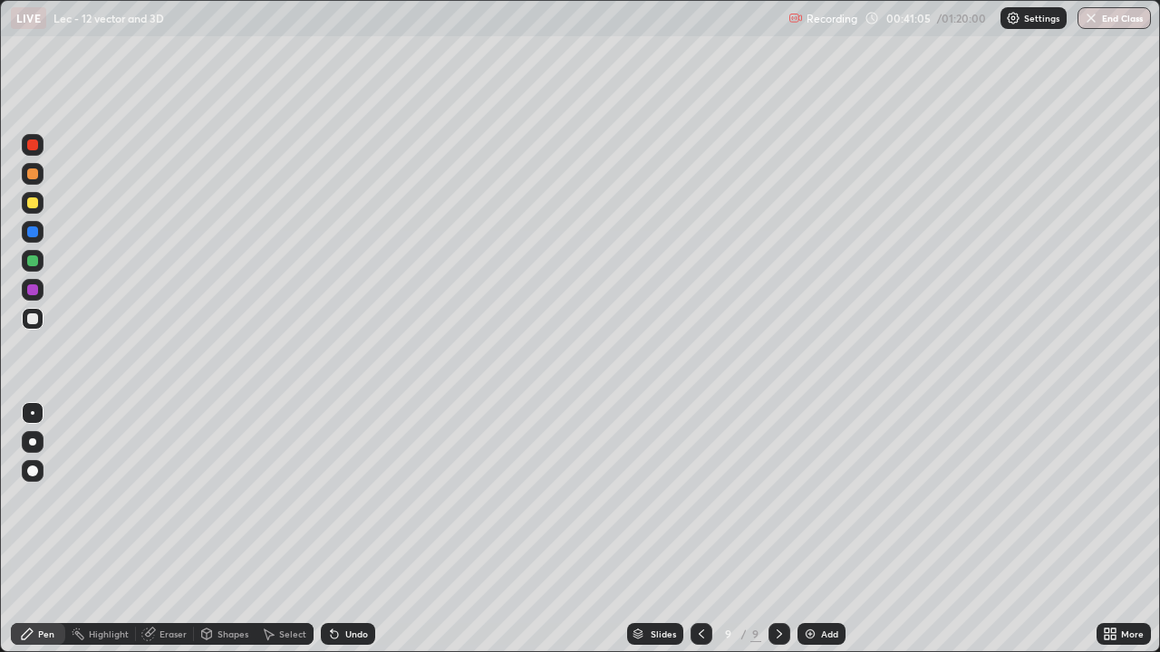
click at [166, 584] on div "Eraser" at bounding box center [172, 634] width 27 height 9
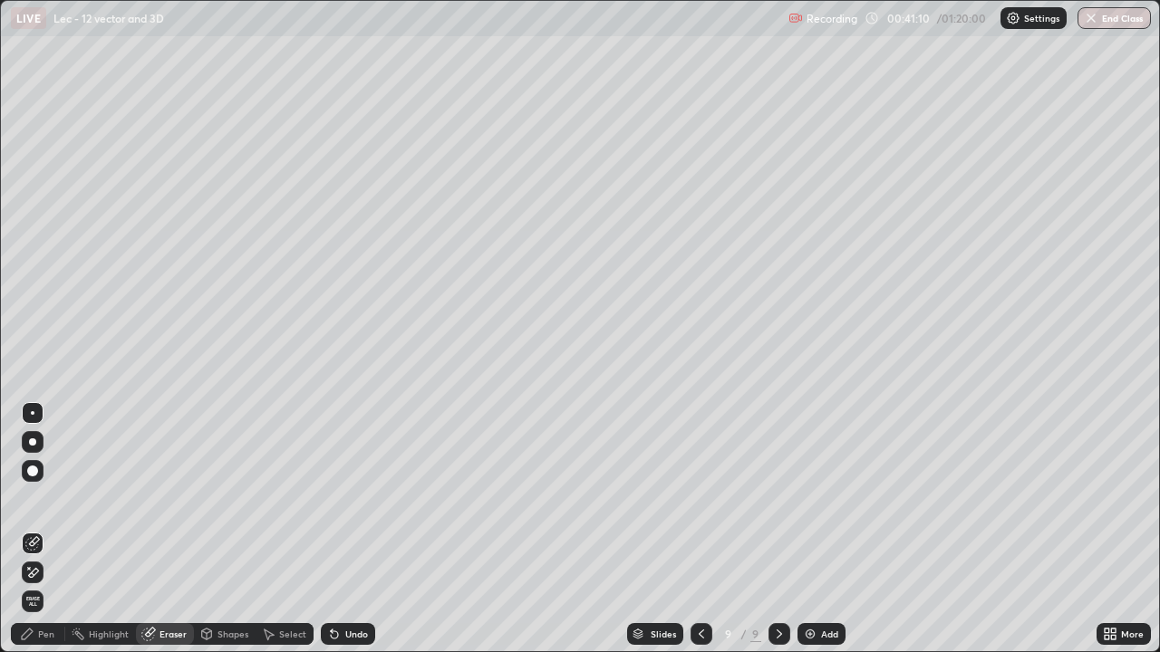
click at [46, 584] on div "Pen" at bounding box center [46, 634] width 16 height 9
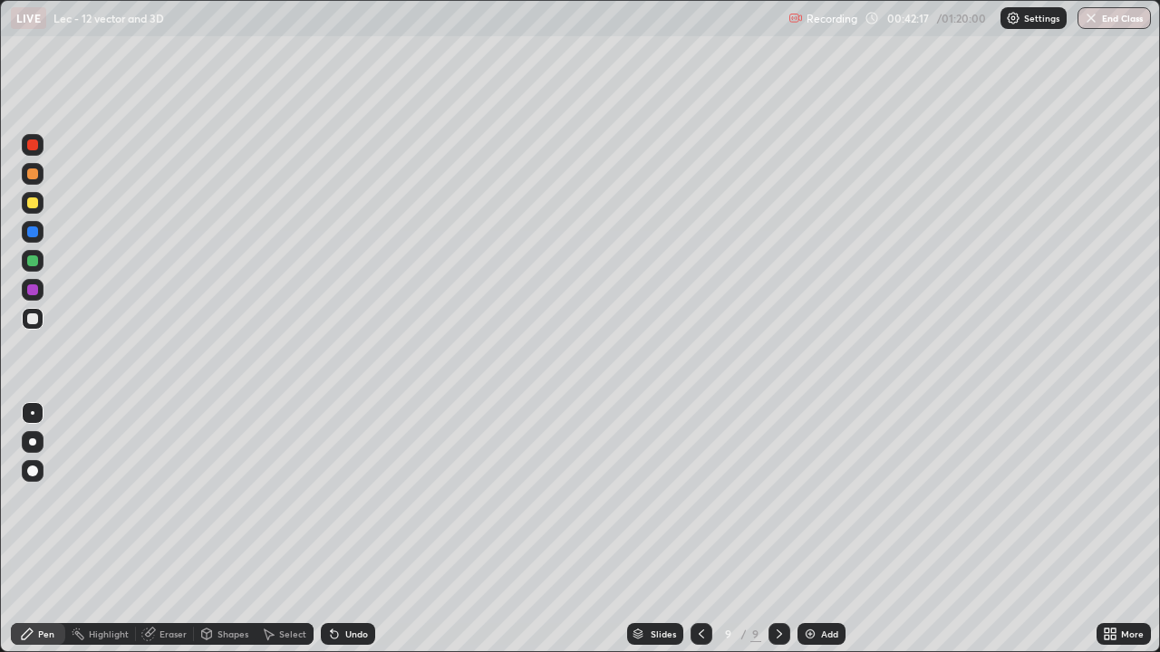
click at [163, 584] on div "Eraser" at bounding box center [172, 634] width 27 height 9
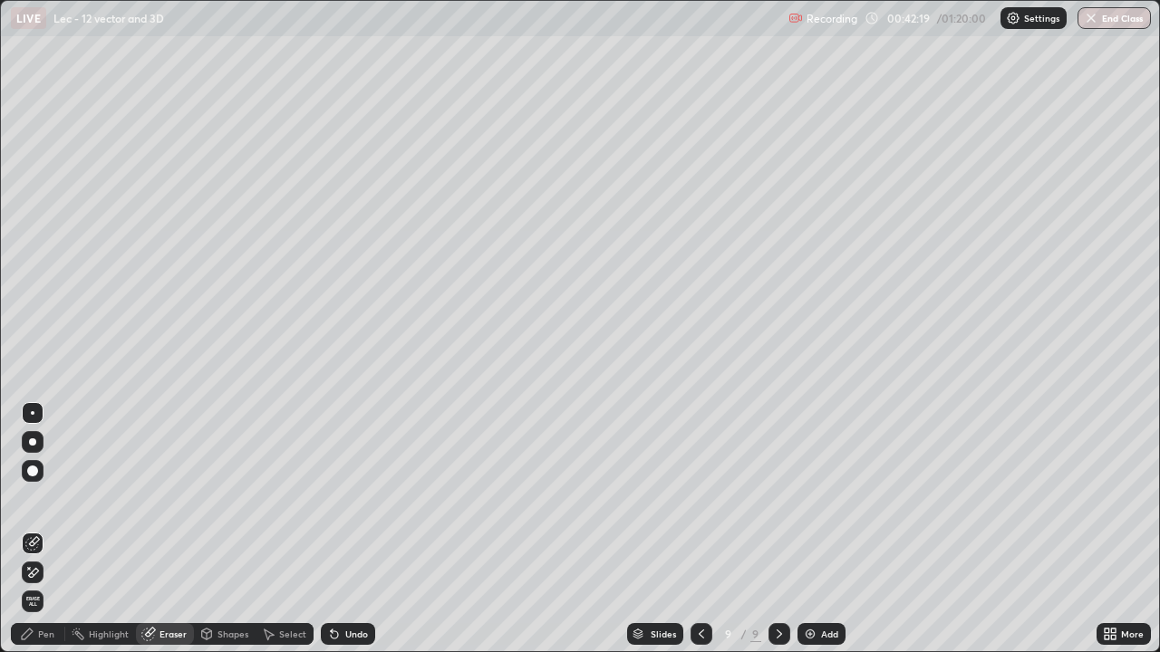
click at [50, 584] on div "Pen" at bounding box center [46, 634] width 16 height 9
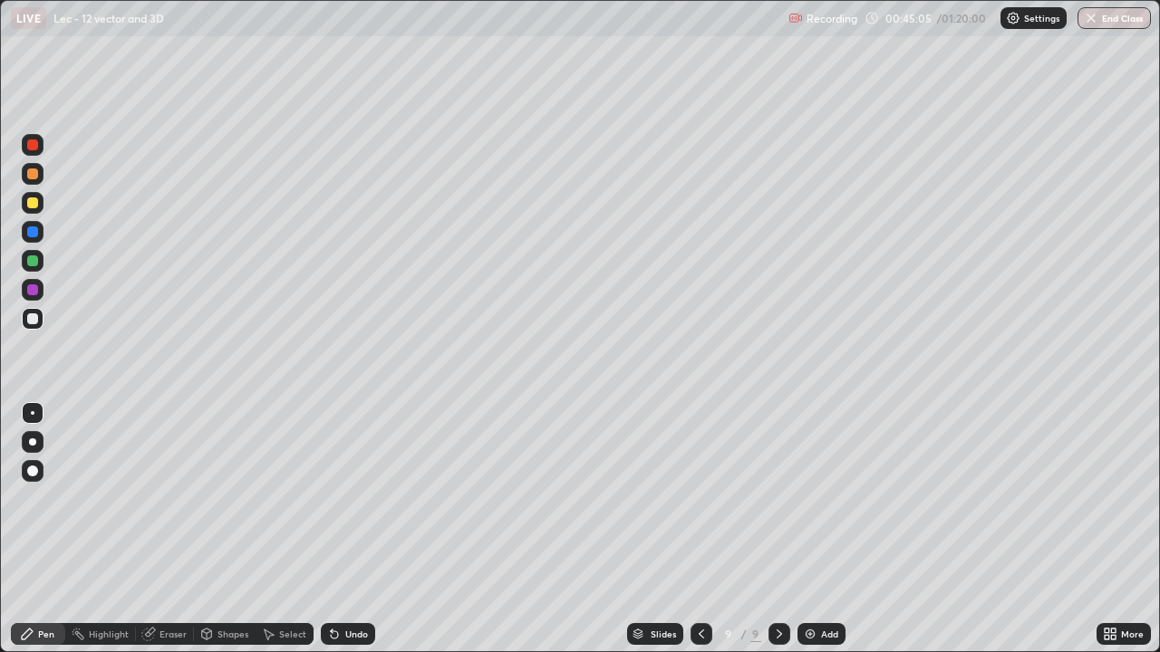
click at [822, 584] on div "Add" at bounding box center [829, 634] width 17 height 9
click at [290, 584] on div "Select" at bounding box center [285, 634] width 58 height 22
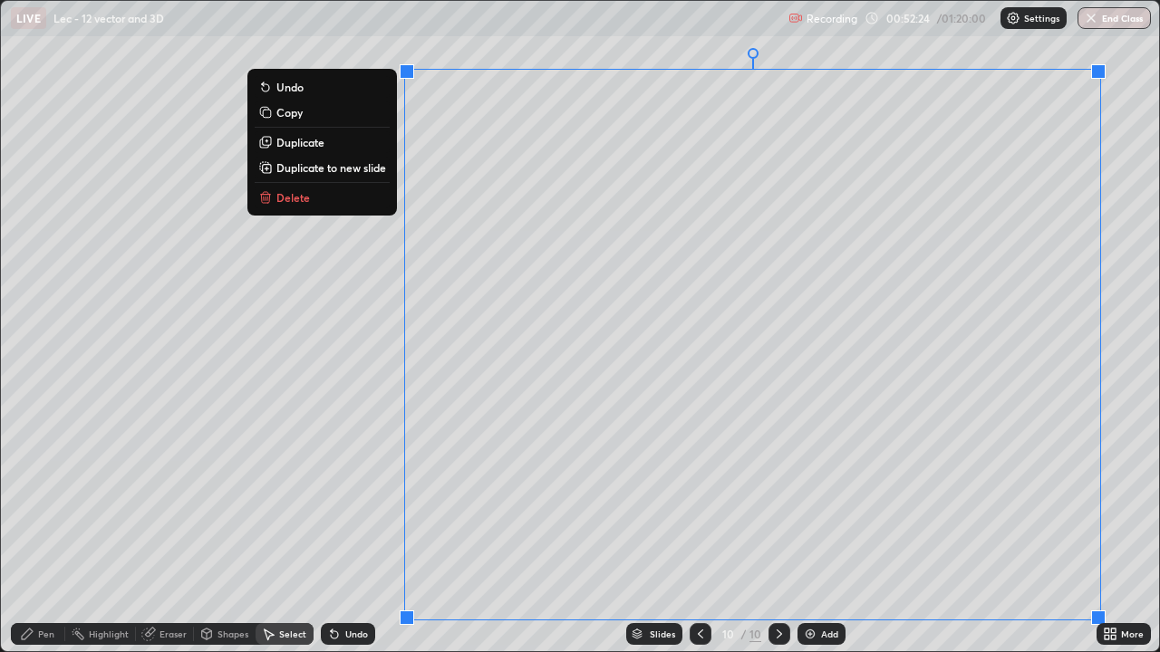
click at [979, 555] on div "0 ° Undo Copy Duplicate Duplicate to new slide Delete" at bounding box center [580, 326] width 1158 height 651
click at [455, 515] on div "0 ° Undo Copy Duplicate Duplicate to new slide Delete" at bounding box center [580, 326] width 1158 height 651
click at [387, 437] on div "0 ° Undo Copy Duplicate Duplicate to new slide Delete" at bounding box center [580, 326] width 1158 height 651
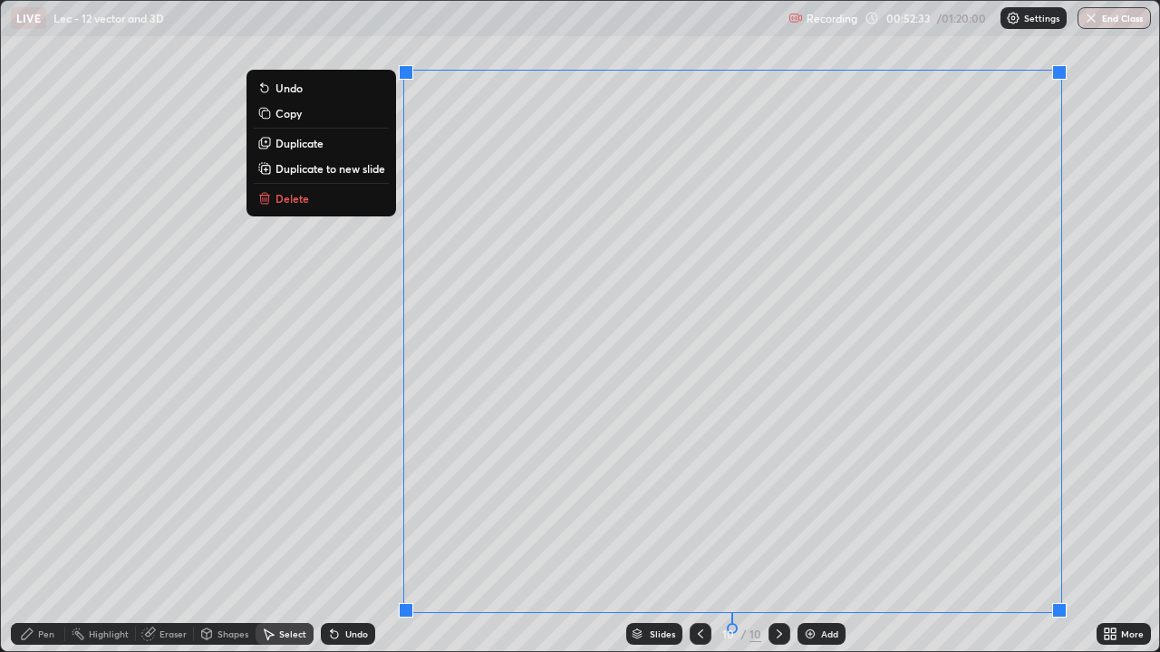
click at [966, 561] on div "0 ° Undo Copy Duplicate Duplicate to new slide Delete" at bounding box center [580, 326] width 1158 height 651
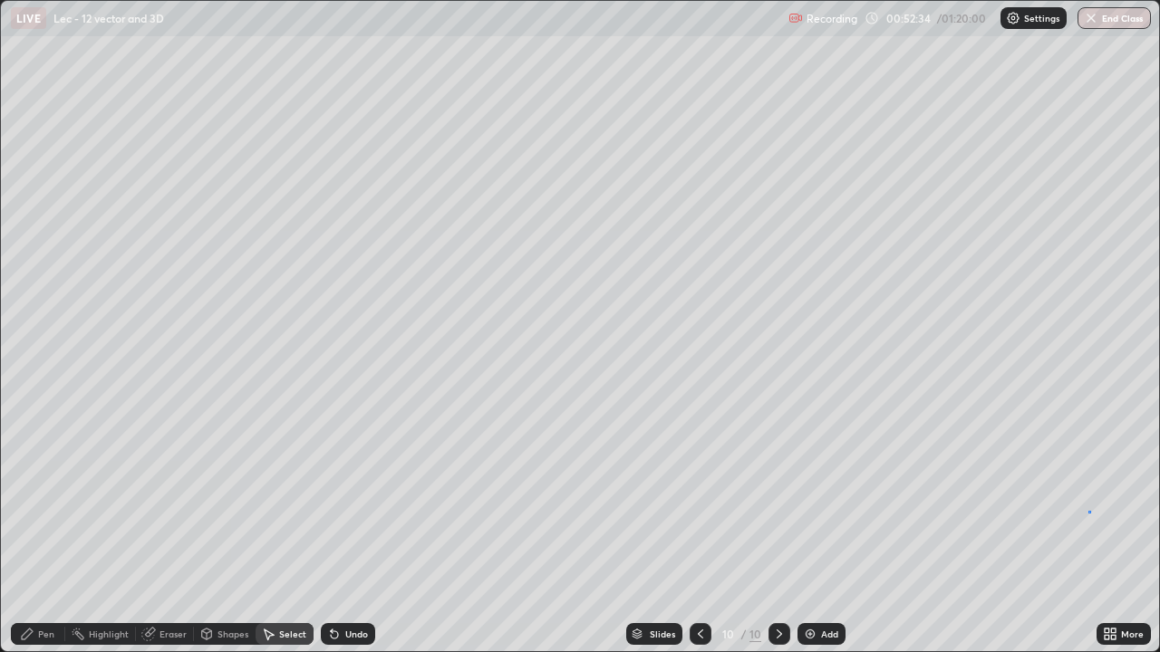
click at [1088, 512] on div "0 ° Undo Copy Duplicate Duplicate to new slide Delete" at bounding box center [580, 326] width 1158 height 651
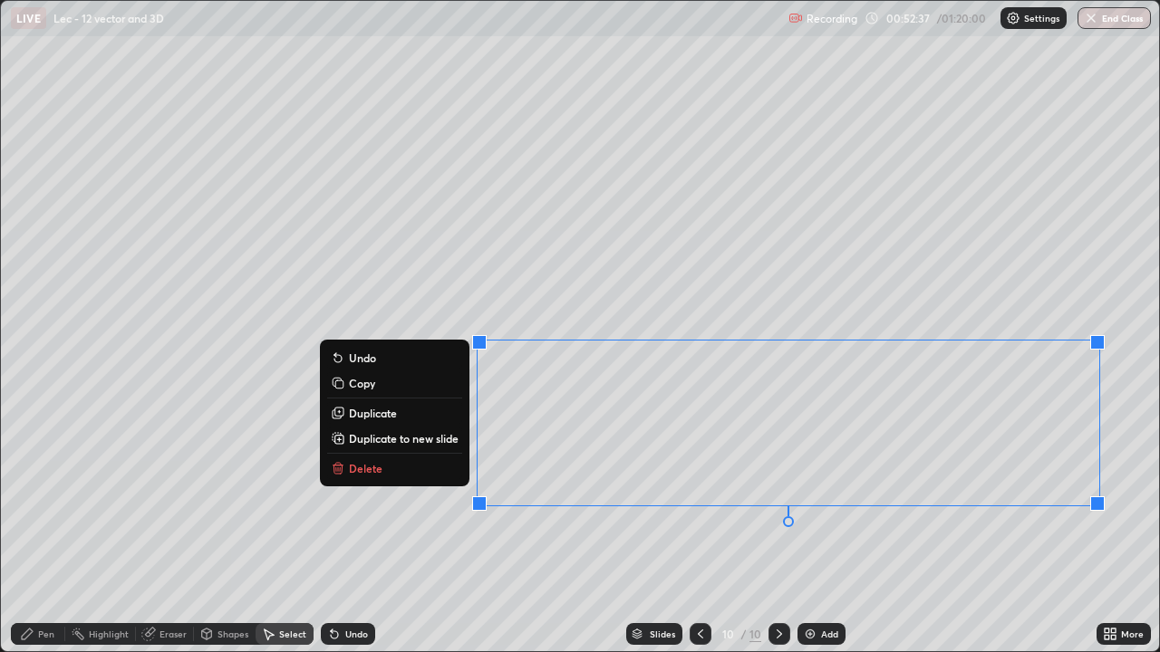
click at [444, 468] on button "Delete" at bounding box center [394, 469] width 135 height 22
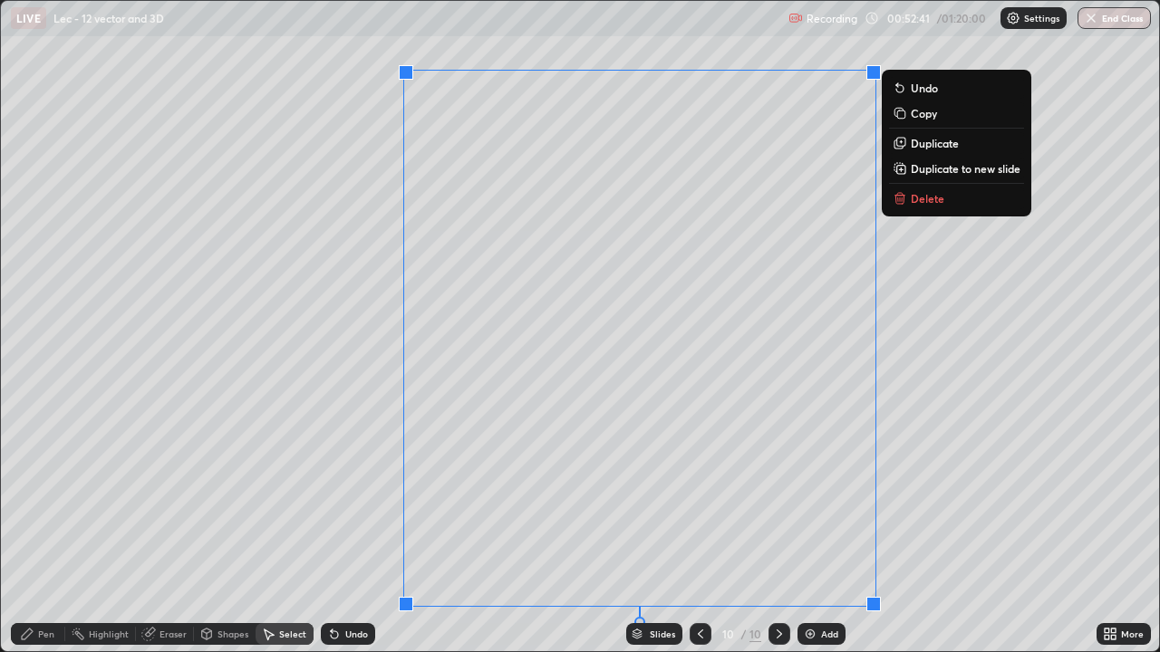
click at [693, 452] on div "0 ° Undo Copy Duplicate Duplicate to new slide Delete" at bounding box center [580, 326] width 1158 height 651
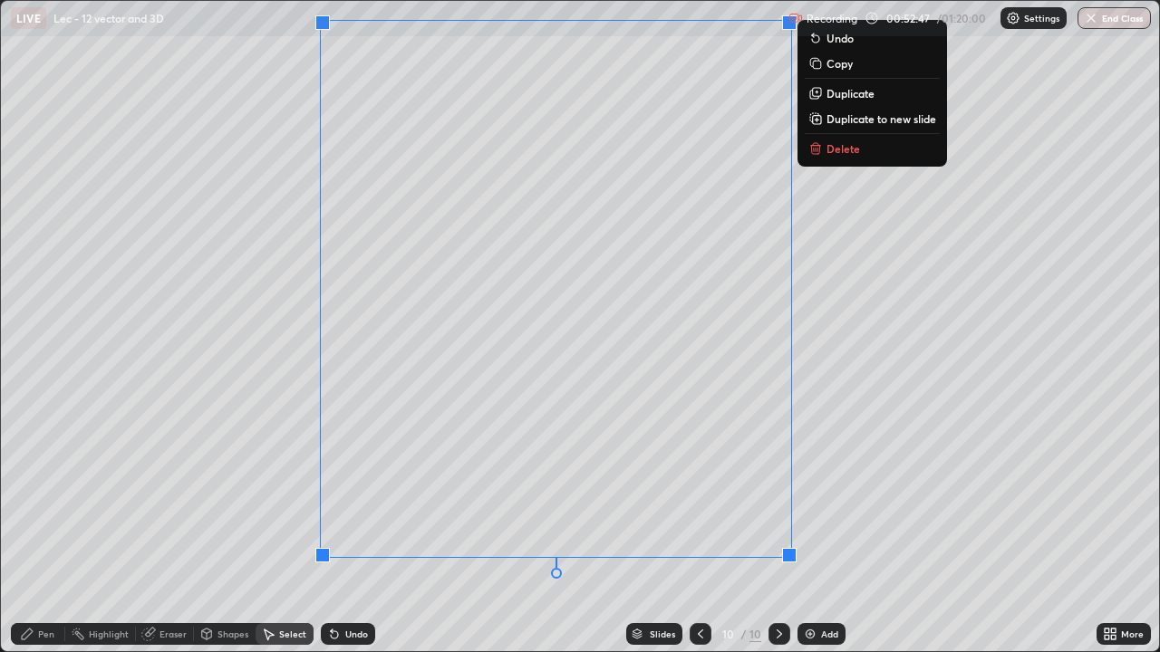
click at [345, 584] on div "Undo" at bounding box center [356, 634] width 23 height 9
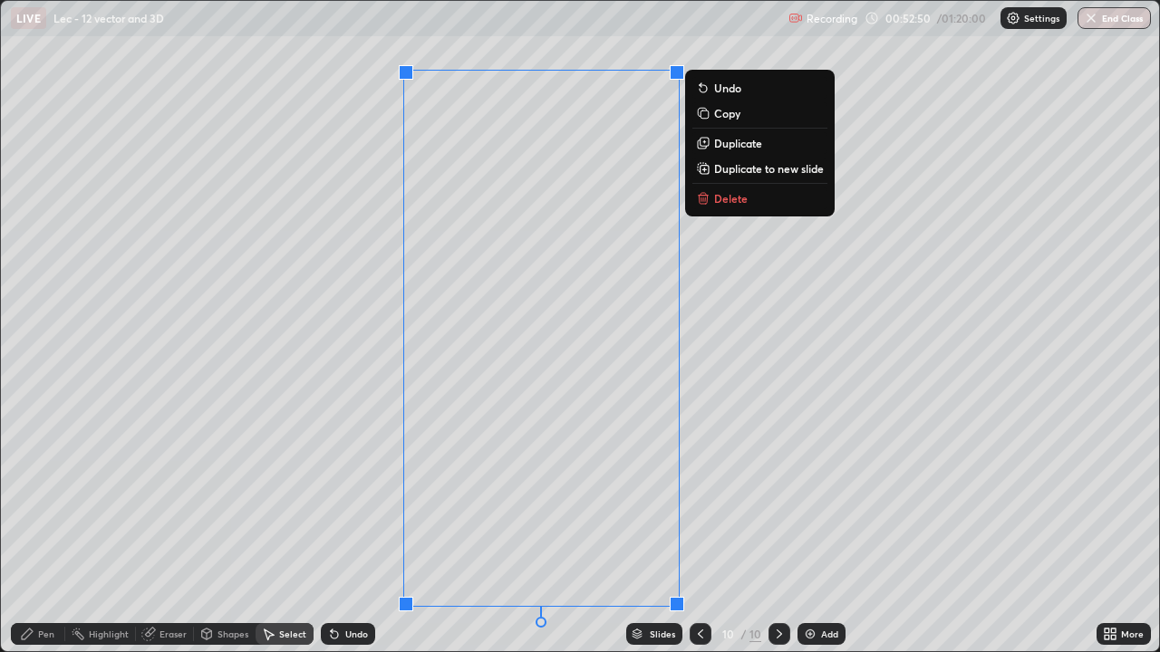
click at [719, 198] on p "Delete" at bounding box center [731, 198] width 34 height 14
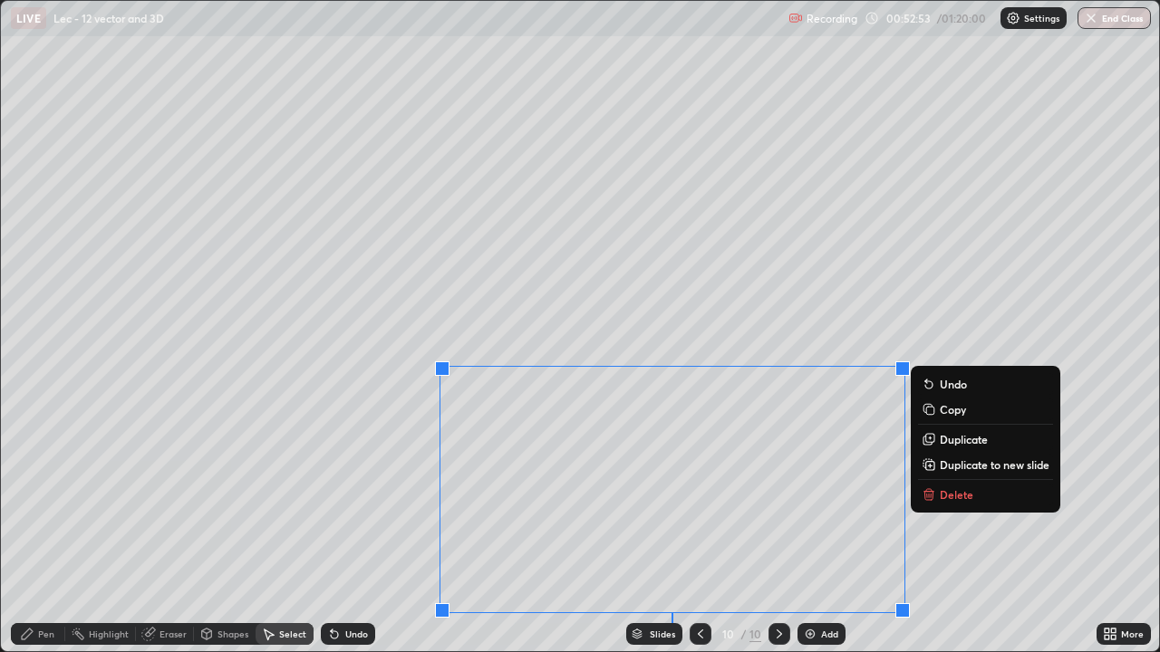
click at [945, 497] on p "Delete" at bounding box center [957, 494] width 34 height 14
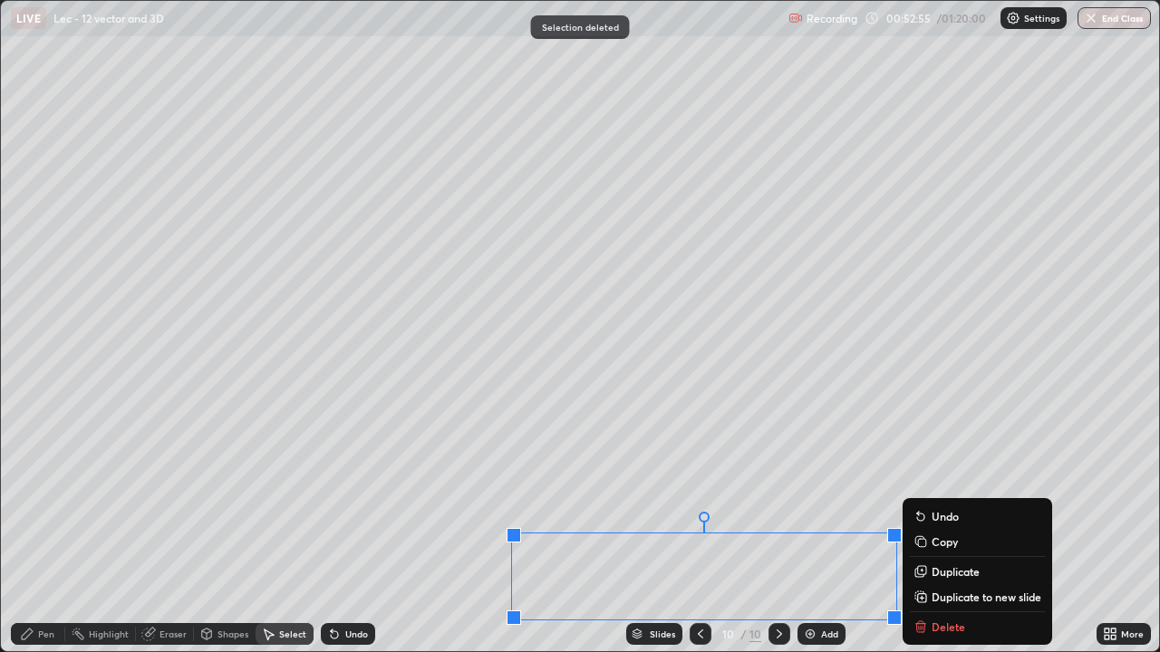
click at [935, 584] on div "Slides 10 / 10 Add" at bounding box center [735, 634] width 721 height 36
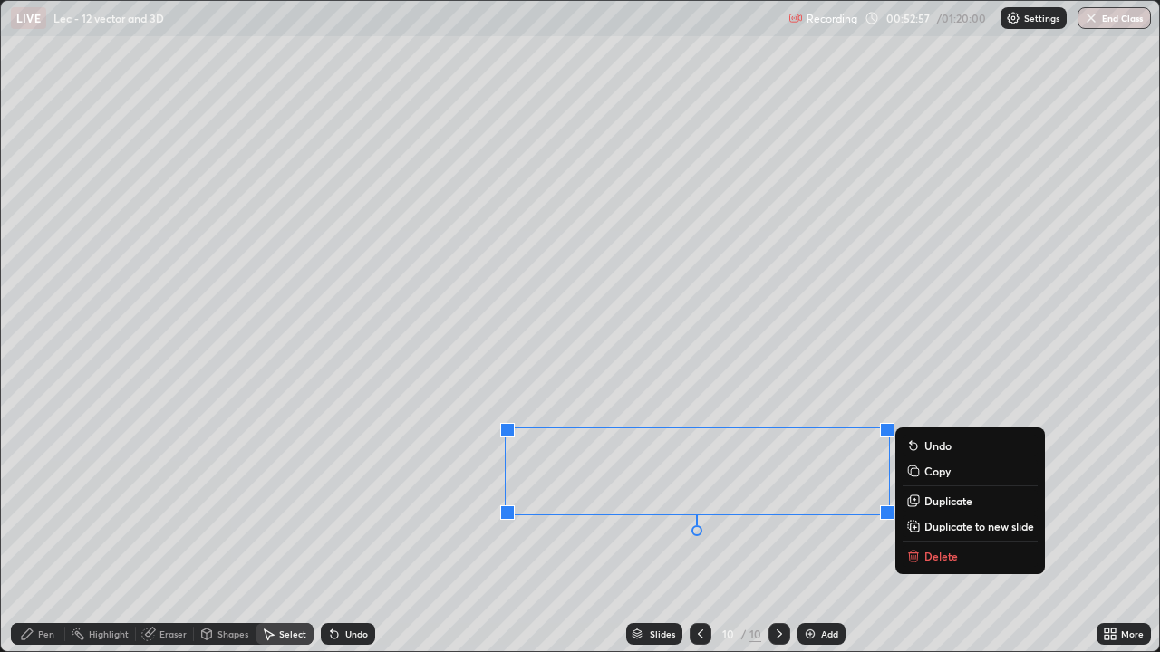
click at [922, 558] on button "Delete" at bounding box center [969, 556] width 135 height 22
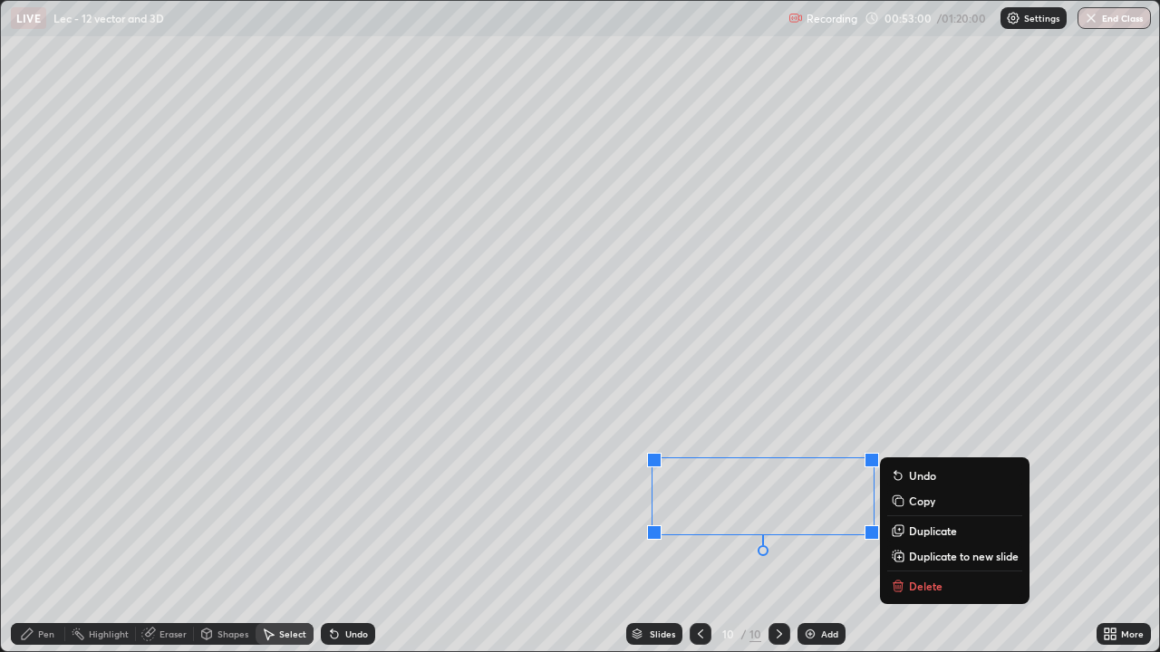
click at [918, 578] on button "Delete" at bounding box center [954, 586] width 135 height 22
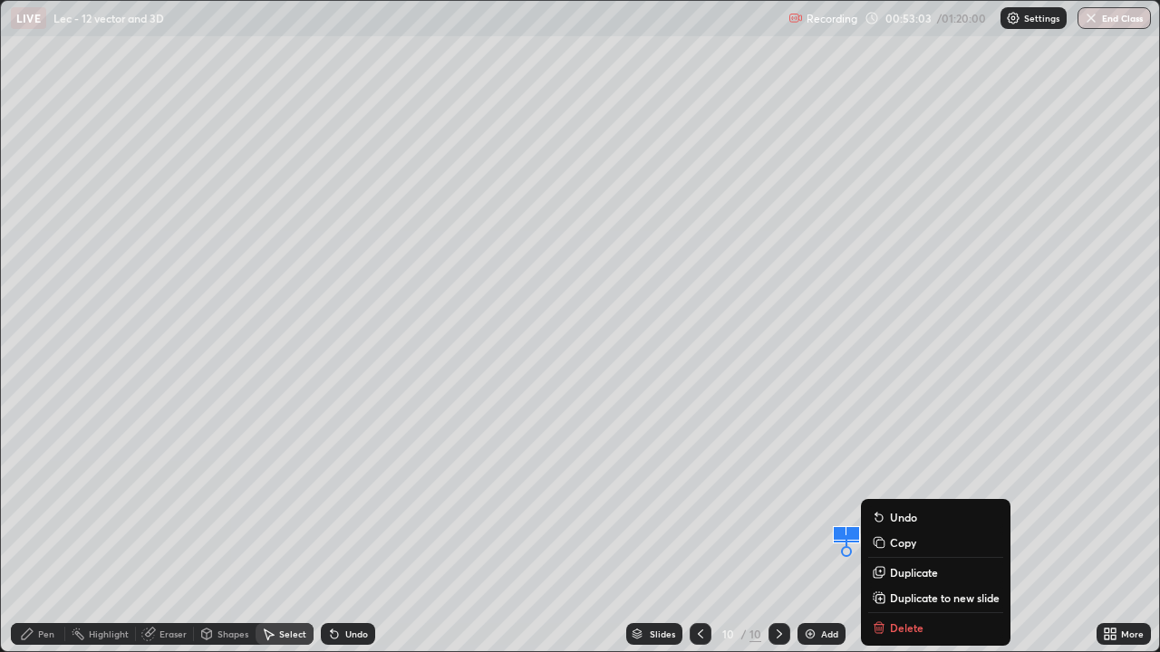
click at [892, 584] on div "Slides 10 / 10 Add" at bounding box center [735, 634] width 721 height 36
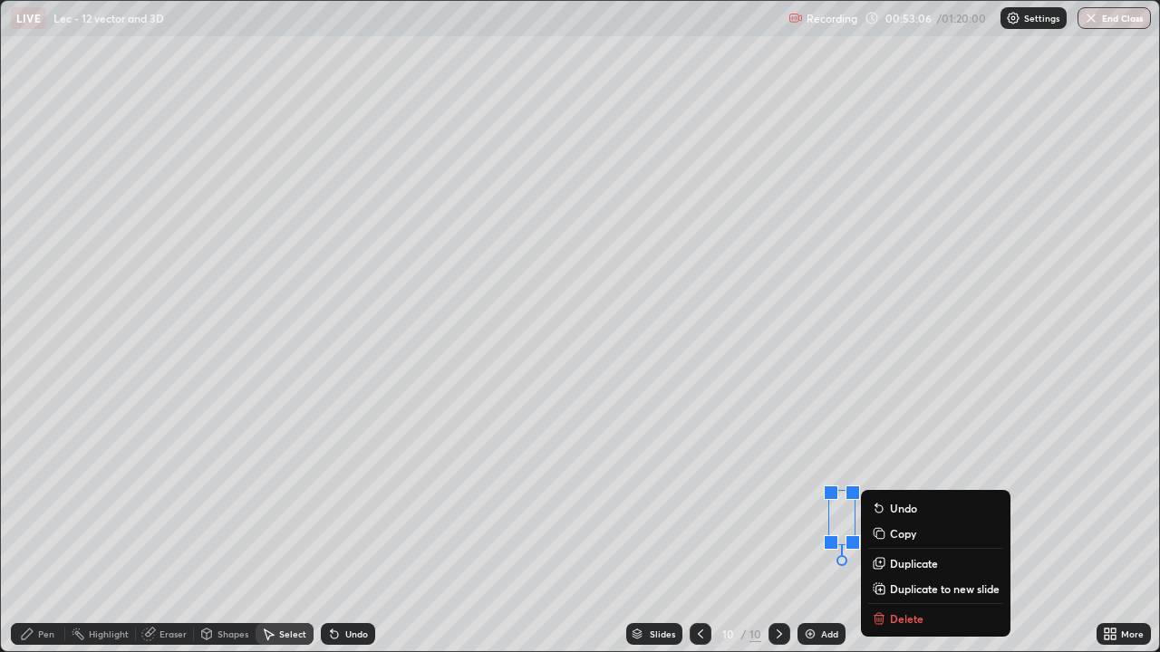
click at [894, 584] on div "Slides 10 / 10 Add" at bounding box center [735, 634] width 721 height 36
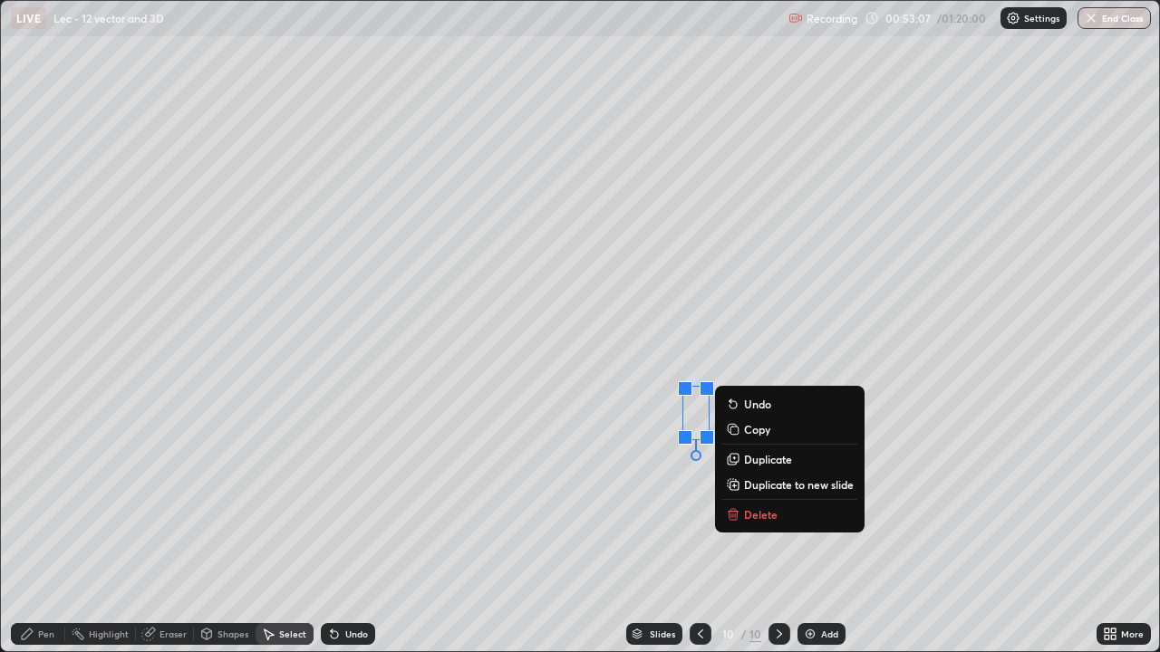
click at [796, 521] on button "Delete" at bounding box center [789, 515] width 135 height 22
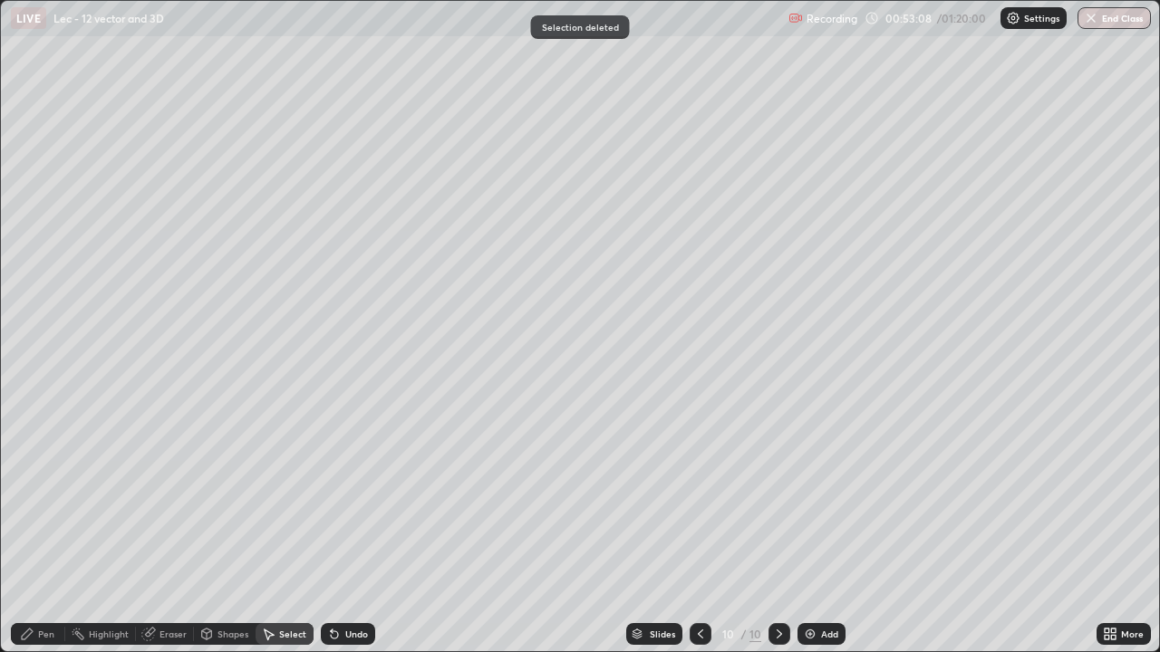
click at [55, 584] on div "Pen" at bounding box center [38, 634] width 54 height 22
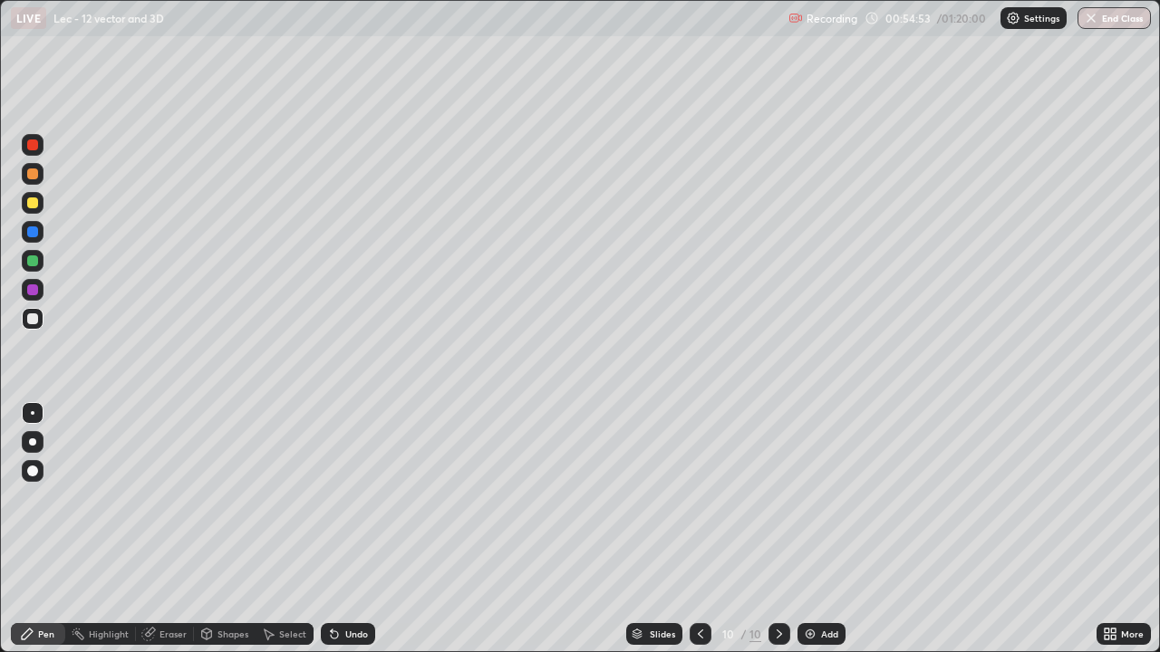
click at [828, 584] on div "Add" at bounding box center [829, 634] width 17 height 9
click at [699, 584] on icon at bounding box center [701, 634] width 5 height 9
click at [777, 584] on icon at bounding box center [779, 634] width 5 height 9
click at [698, 584] on icon at bounding box center [701, 634] width 14 height 14
click at [778, 584] on icon at bounding box center [779, 634] width 14 height 14
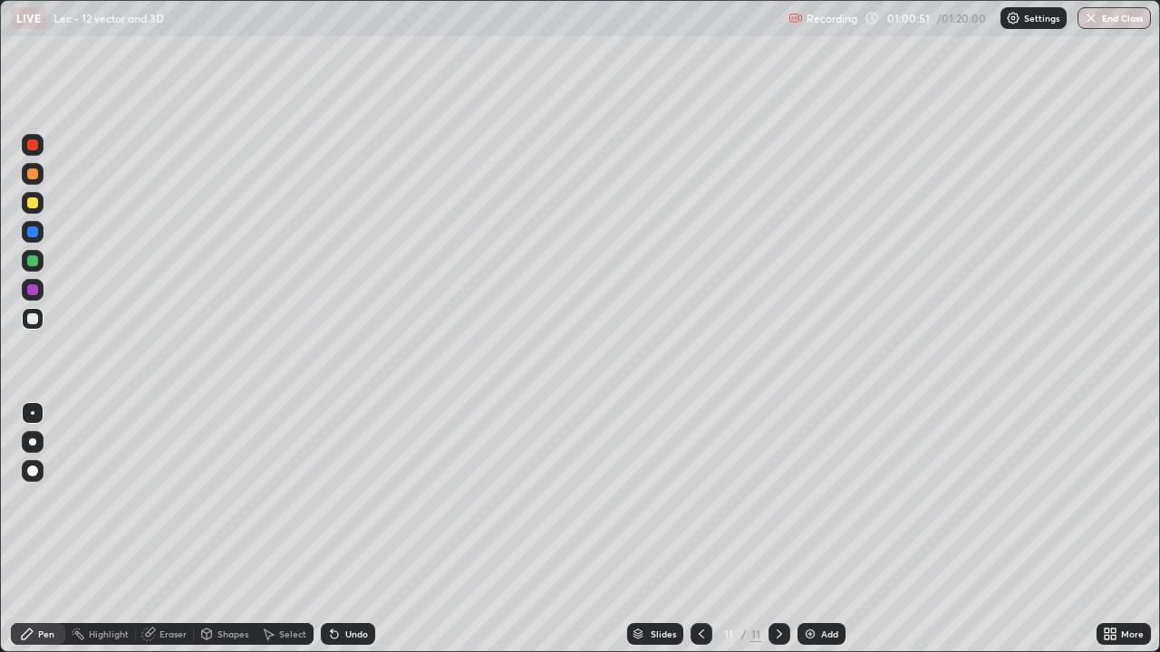
click at [812, 584] on img at bounding box center [810, 634] width 14 height 14
click at [347, 584] on div "Undo" at bounding box center [348, 634] width 54 height 22
click at [354, 584] on div "Undo" at bounding box center [356, 634] width 23 height 9
click at [815, 584] on div "Add" at bounding box center [821, 634] width 48 height 22
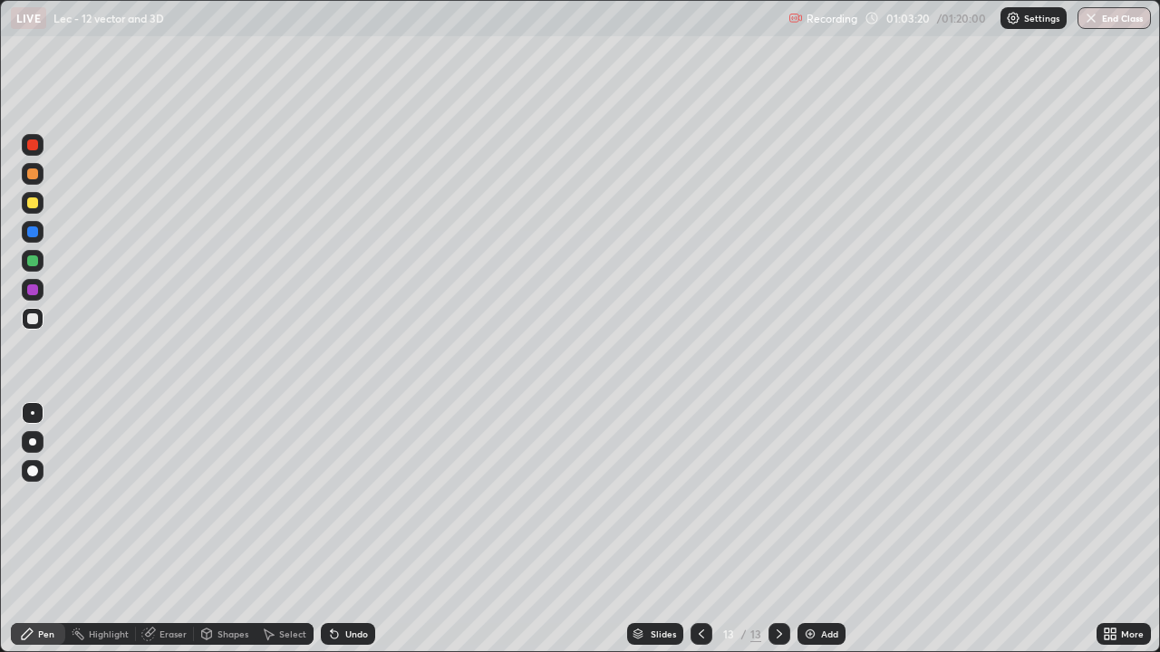
click at [699, 584] on icon at bounding box center [701, 634] width 14 height 14
click at [750, 584] on div "13" at bounding box center [755, 634] width 11 height 16
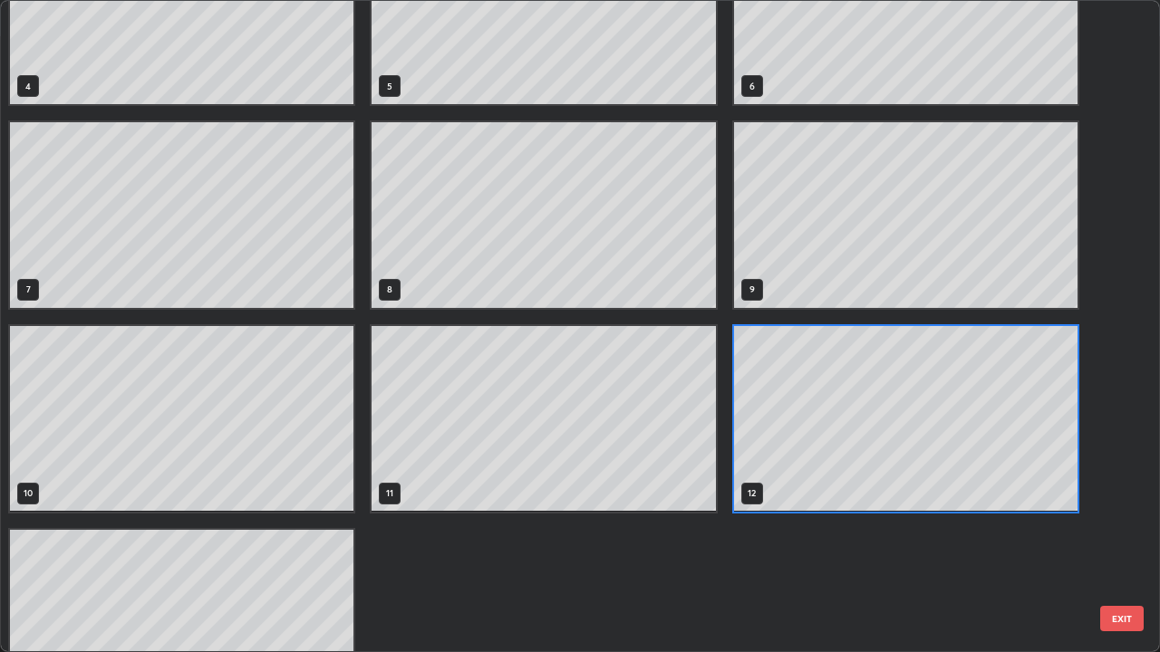
scroll to position [367, 0]
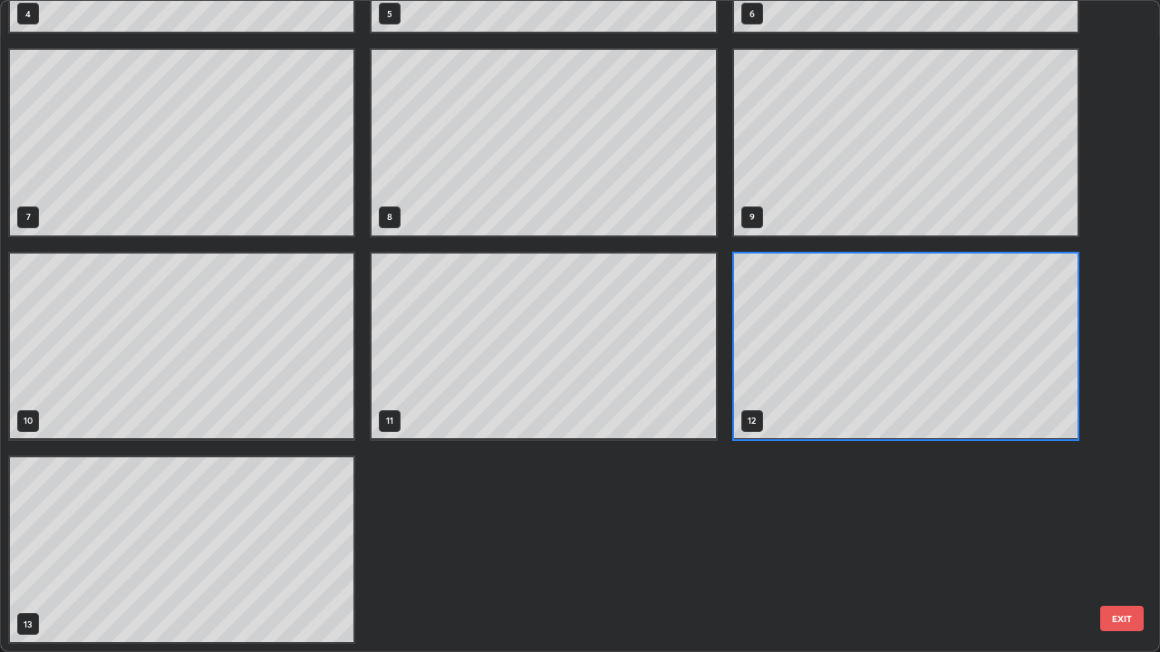
click at [208, 584] on div "4 5 6 7 8 9 10 11 12 13" at bounding box center [564, 326] width 1126 height 651
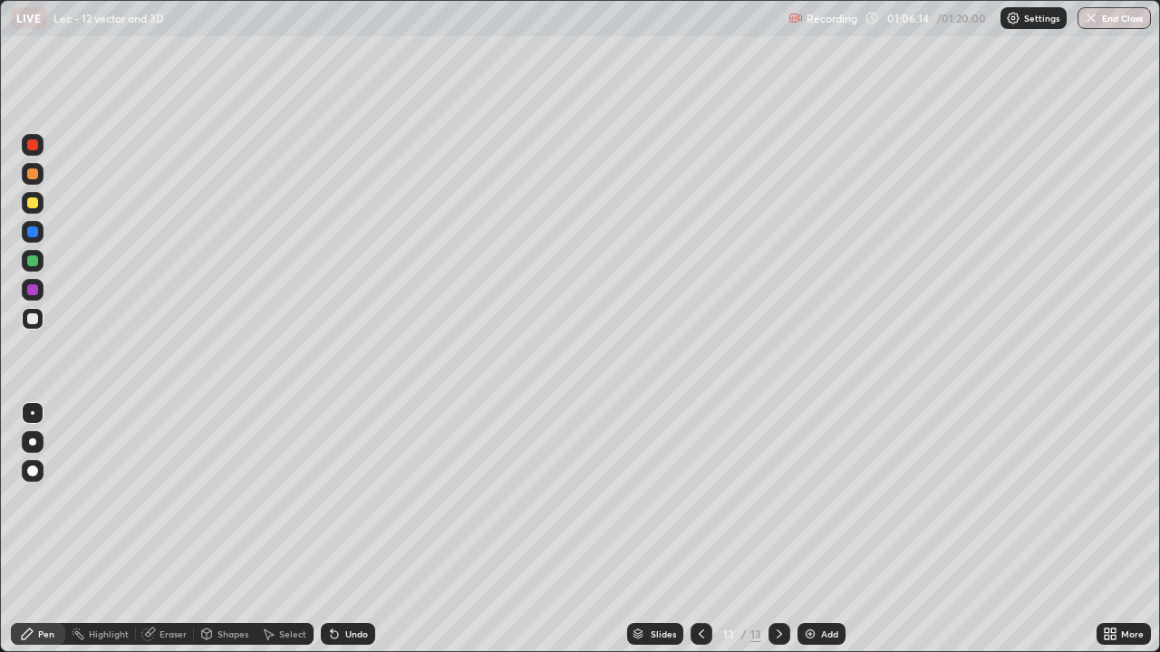
click at [694, 584] on div at bounding box center [701, 634] width 22 height 22
click at [777, 584] on icon at bounding box center [779, 634] width 14 height 14
click at [1086, 27] on button "End Class" at bounding box center [1113, 18] width 73 height 22
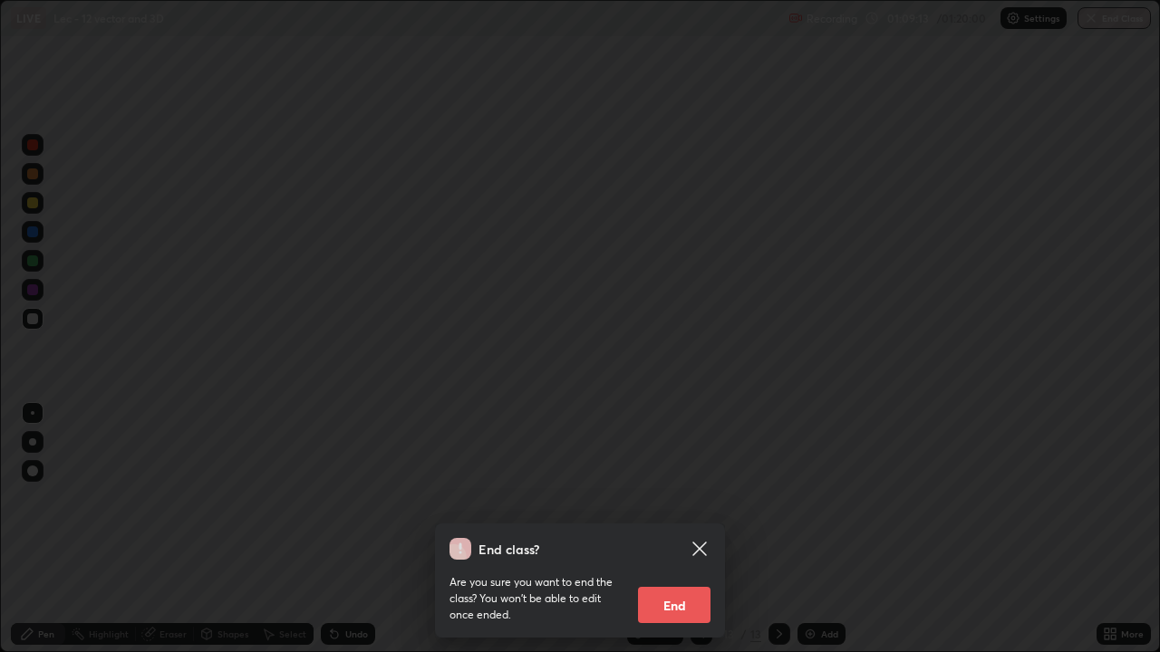
click at [696, 584] on button "End" at bounding box center [674, 605] width 72 height 36
